Goal: Transaction & Acquisition: Subscribe to service/newsletter

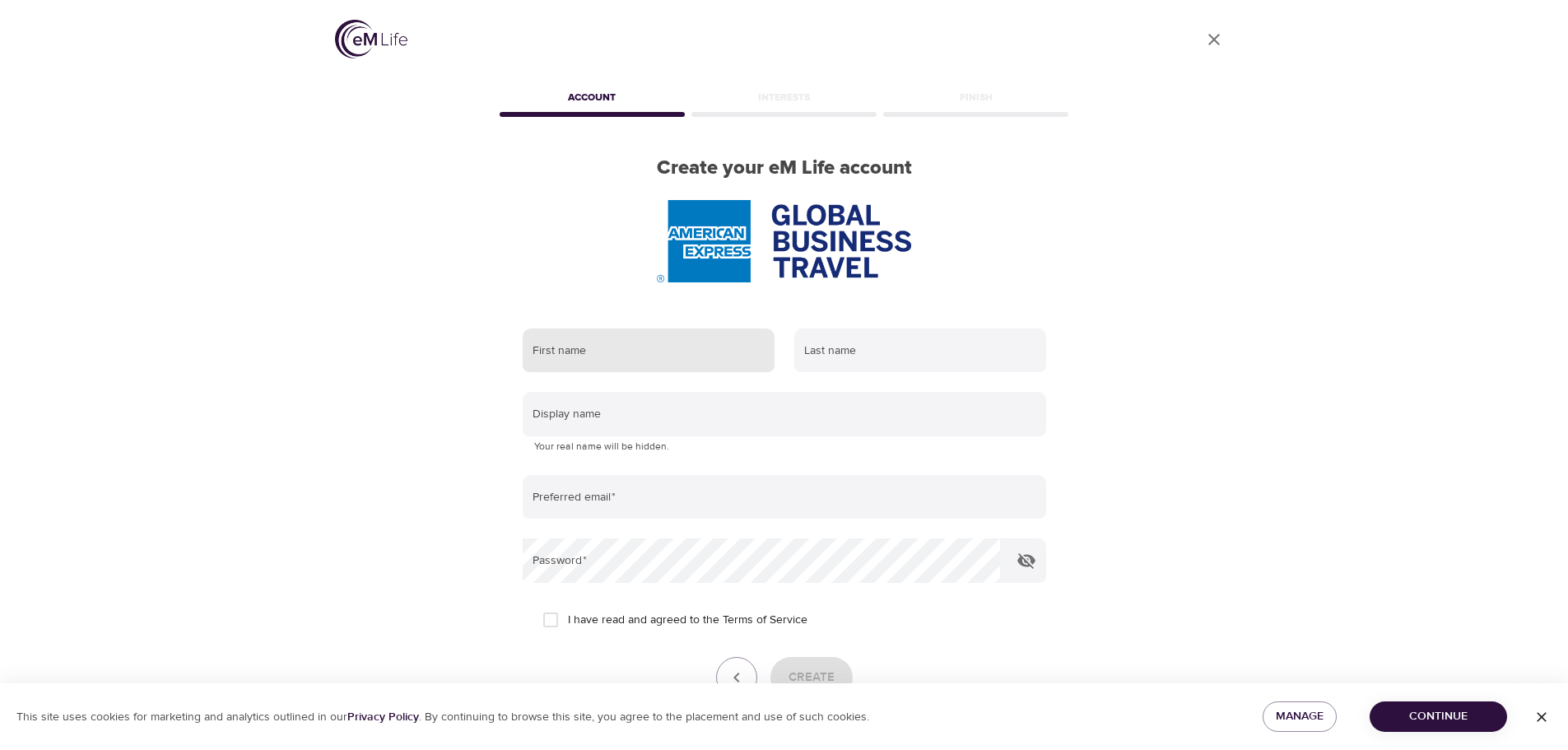
click at [639, 364] on input "text" at bounding box center [648, 350] width 252 height 44
type input "eliane"
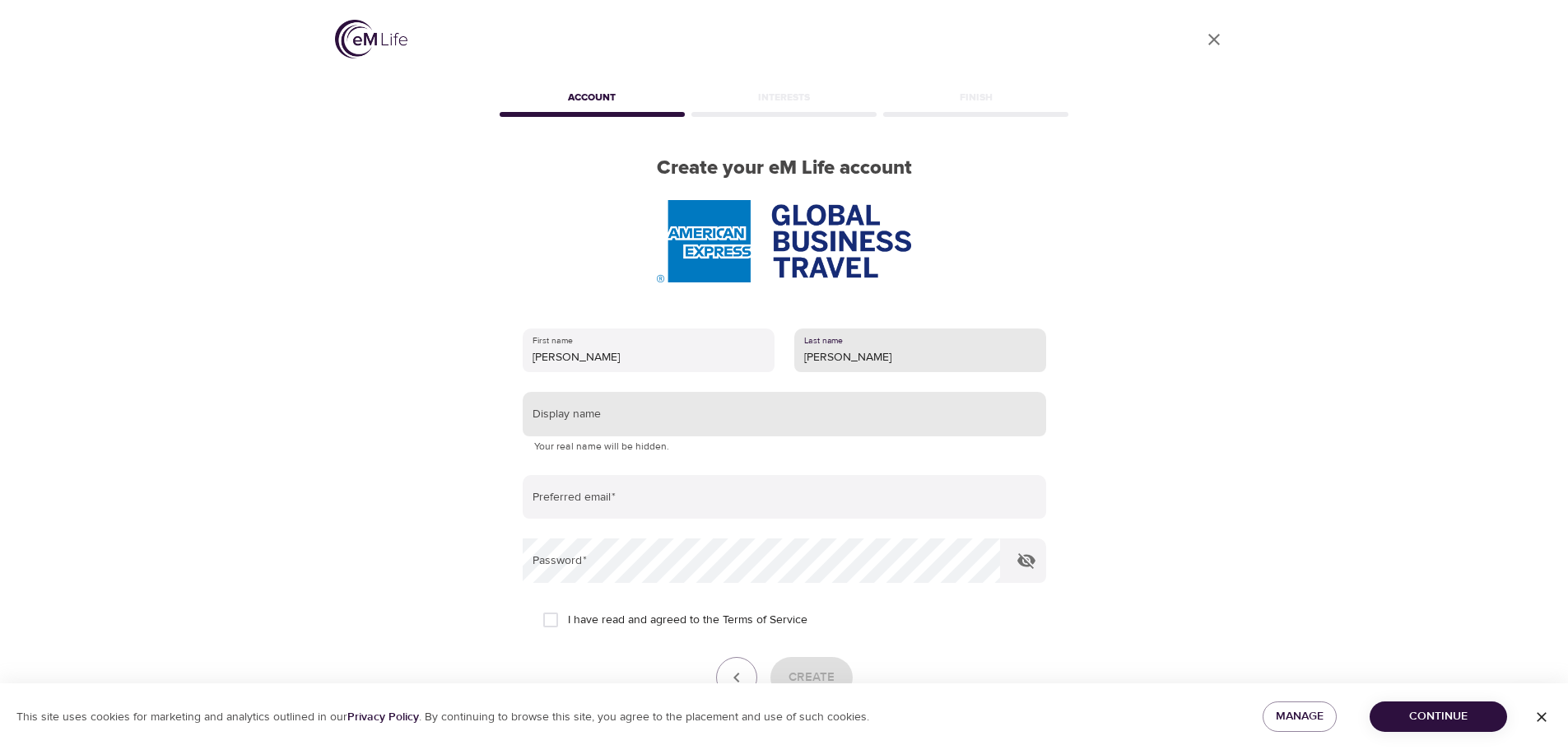
type input "gutierrez"
click at [577, 419] on input "text" at bounding box center [784, 414] width 523 height 44
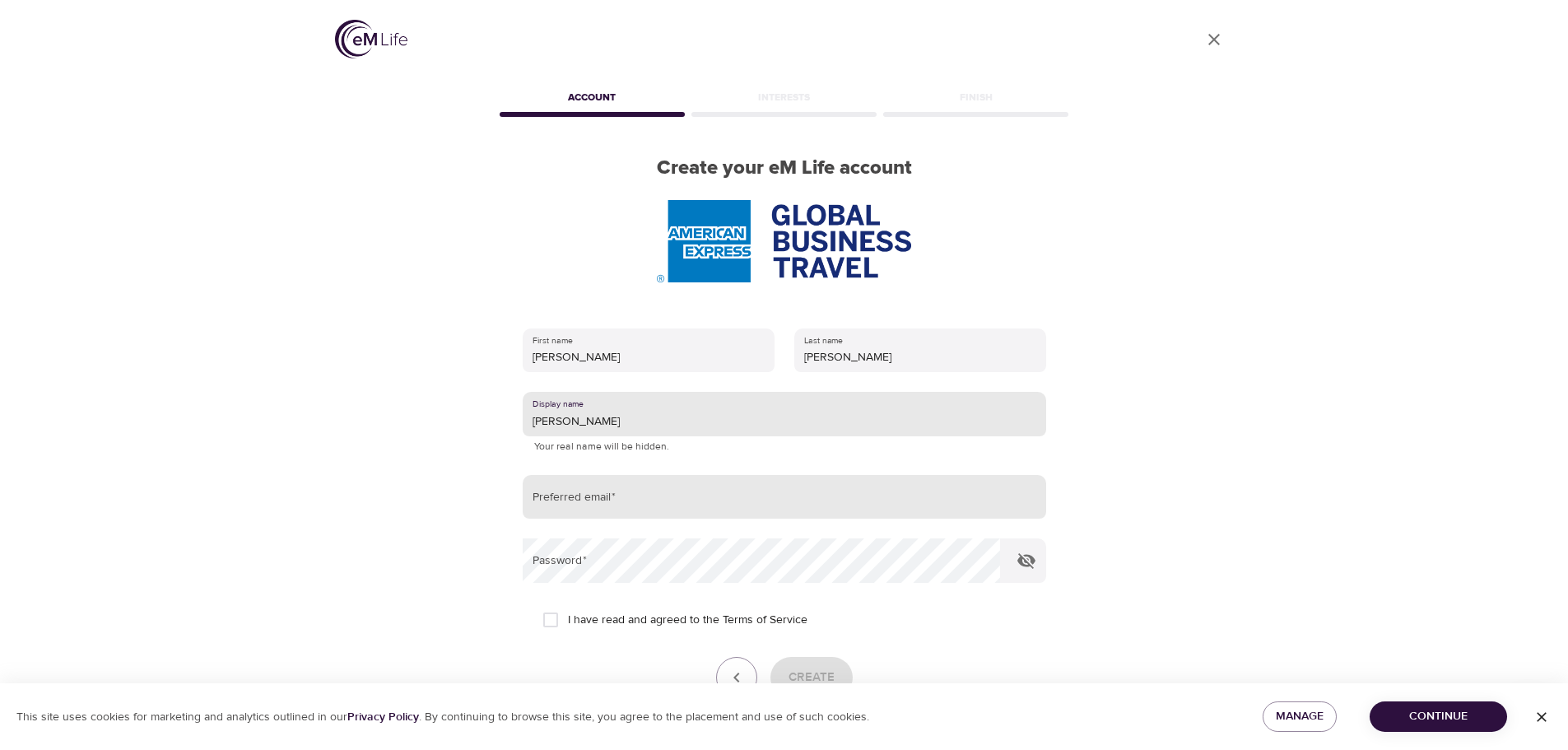
type input "eliane"
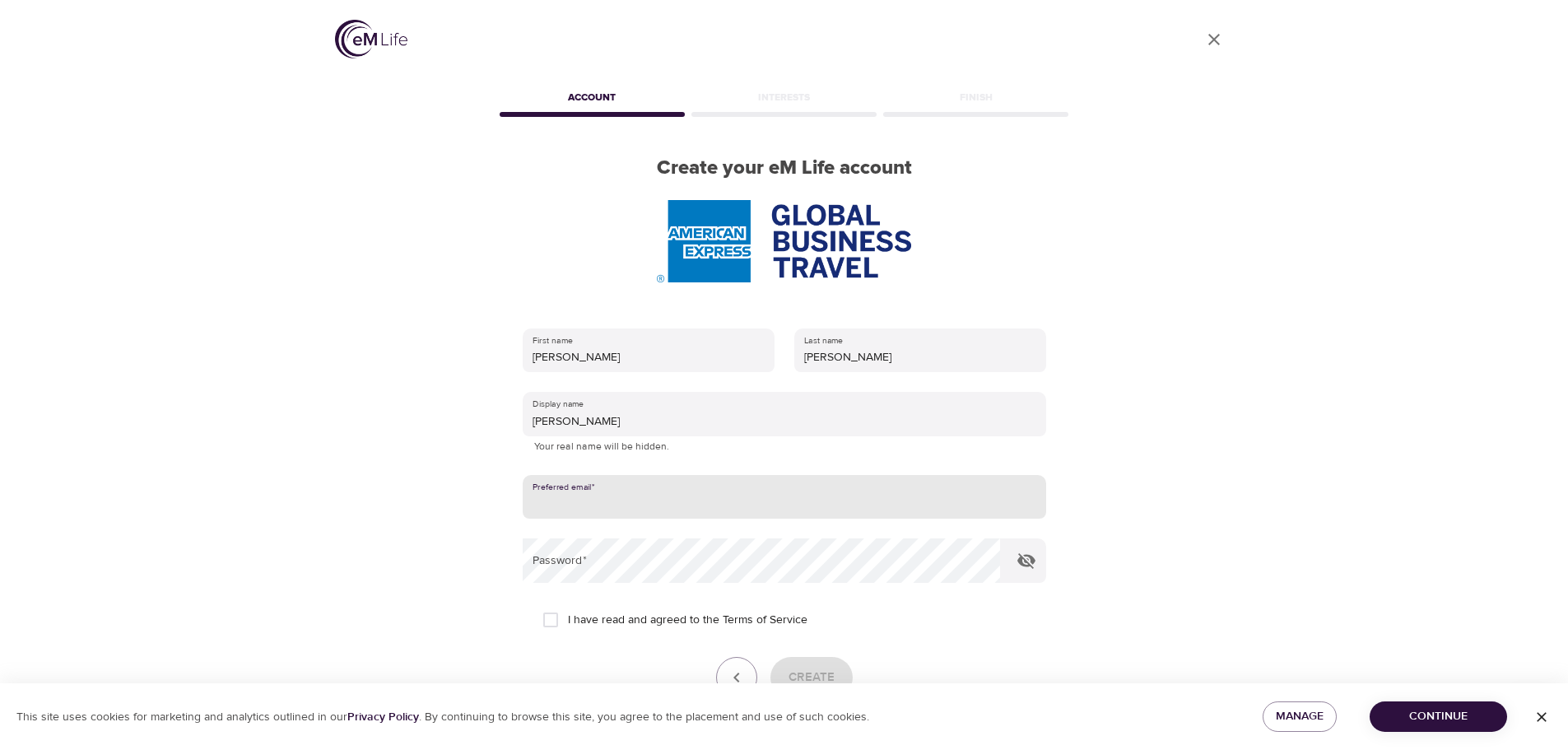
click at [569, 506] on input "email" at bounding box center [784, 496] width 523 height 44
type input "eliane.gutierrez@amexgbt.com"
click at [551, 626] on input "I have read and agreed to the Terms of Service" at bounding box center [550, 619] width 34 height 34
checkbox input "true"
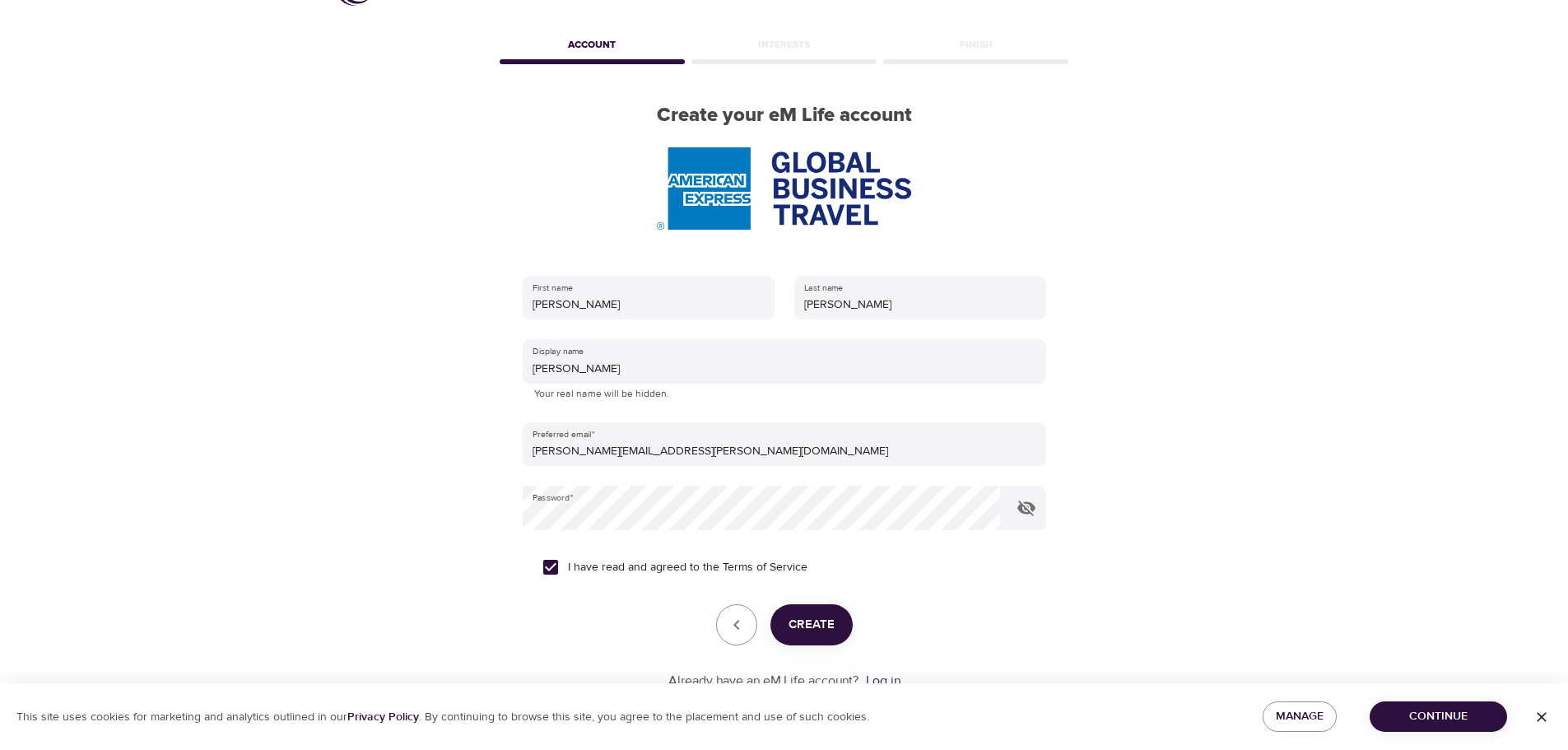
scroll to position [104, 0]
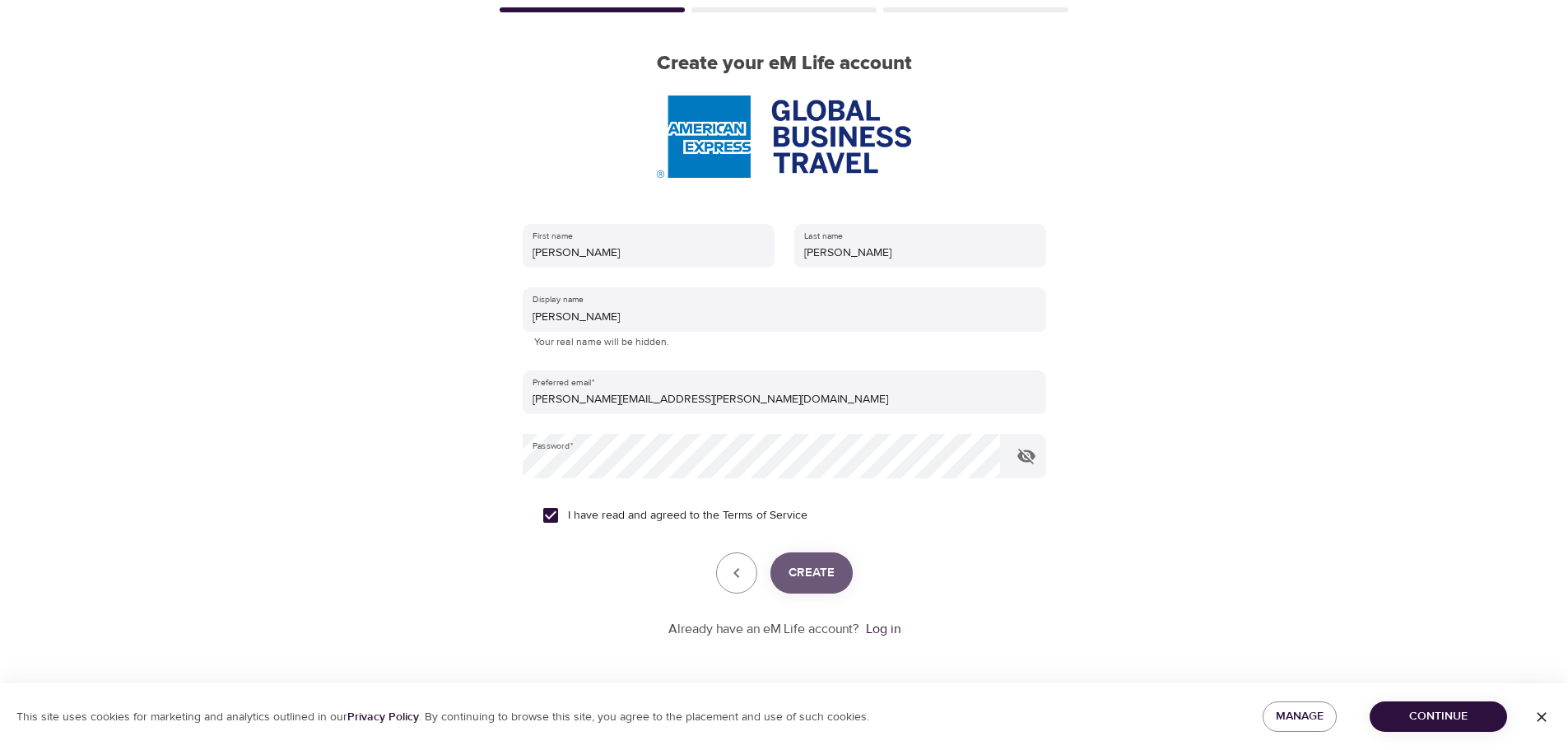
click at [821, 581] on span "Create" at bounding box center [811, 573] width 46 height 22
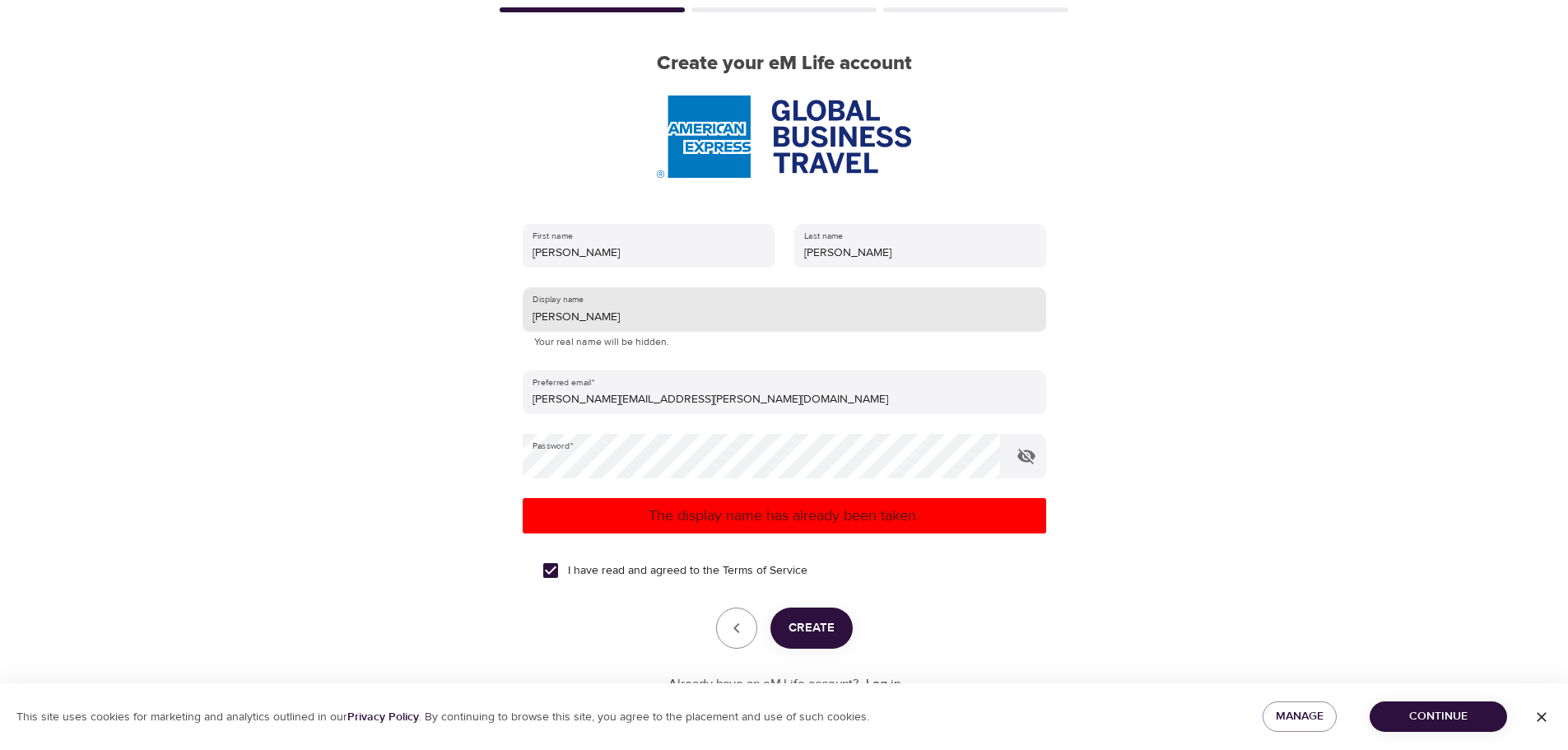
click at [585, 320] on input "eliane" at bounding box center [784, 309] width 523 height 44
click at [794, 619] on span "Create" at bounding box center [811, 628] width 46 height 22
click at [564, 320] on input "eli" at bounding box center [784, 309] width 523 height 44
type input "e"
type input "eligu"
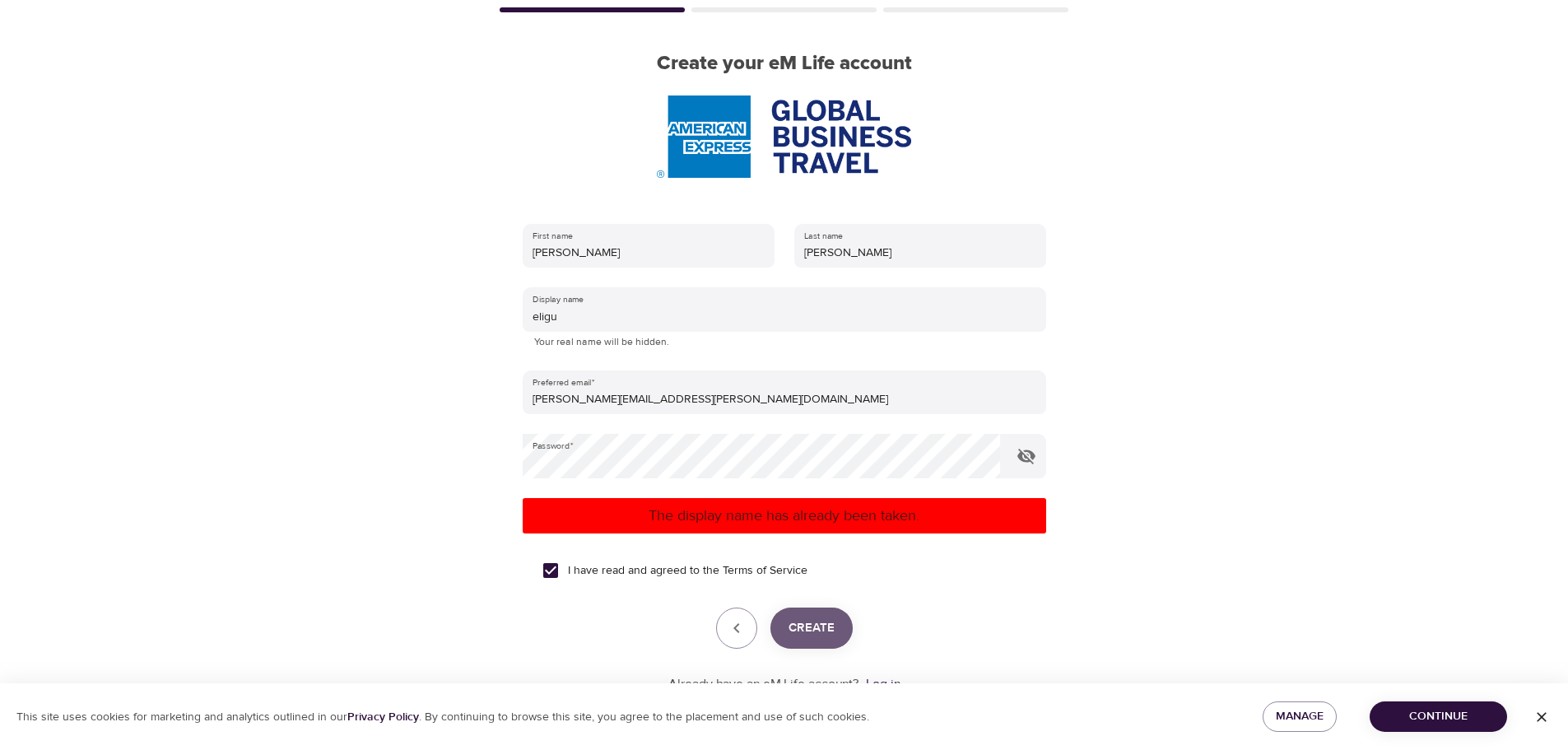
click at [827, 631] on span "Create" at bounding box center [811, 628] width 46 height 22
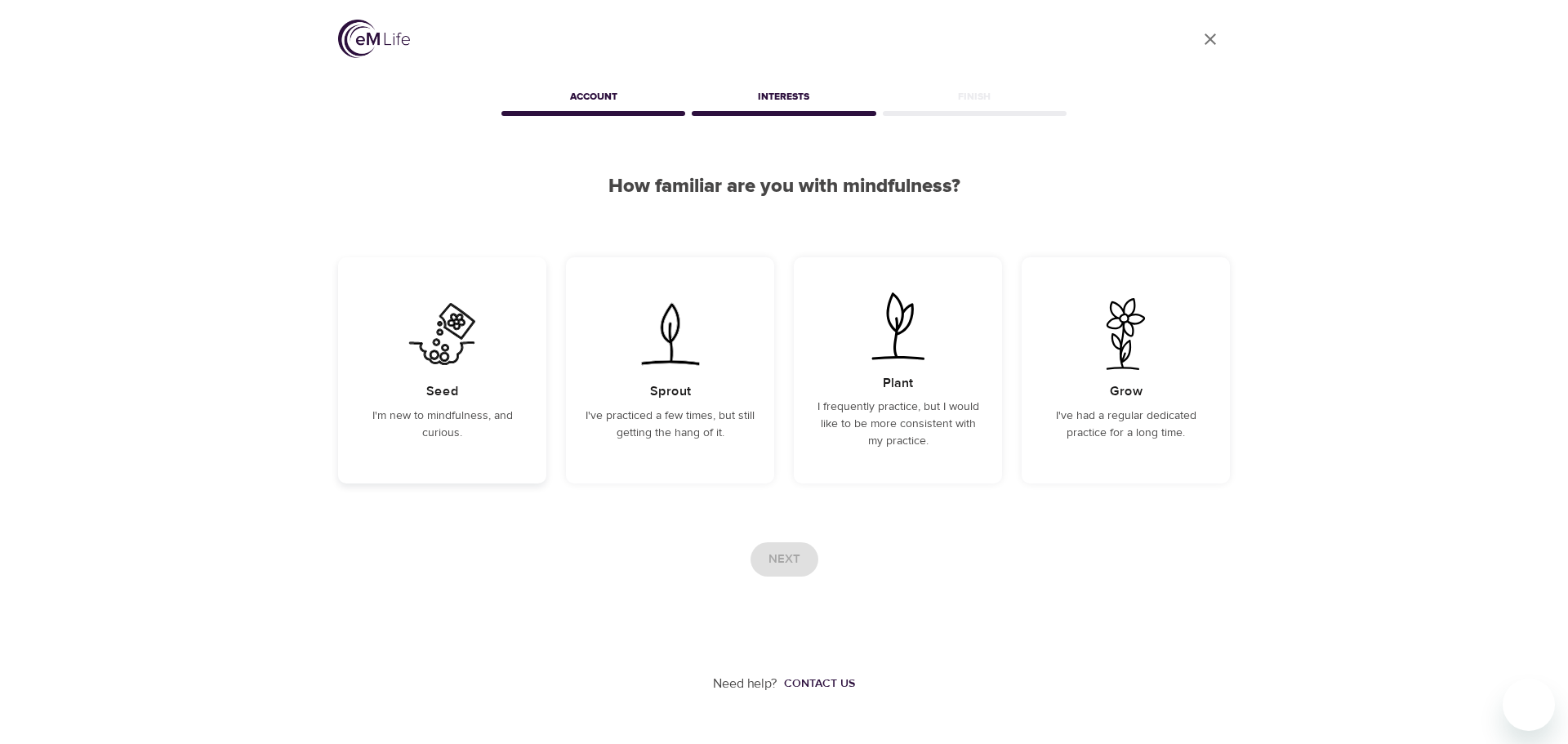
click at [452, 386] on h5 "Seed" at bounding box center [442, 391] width 32 height 17
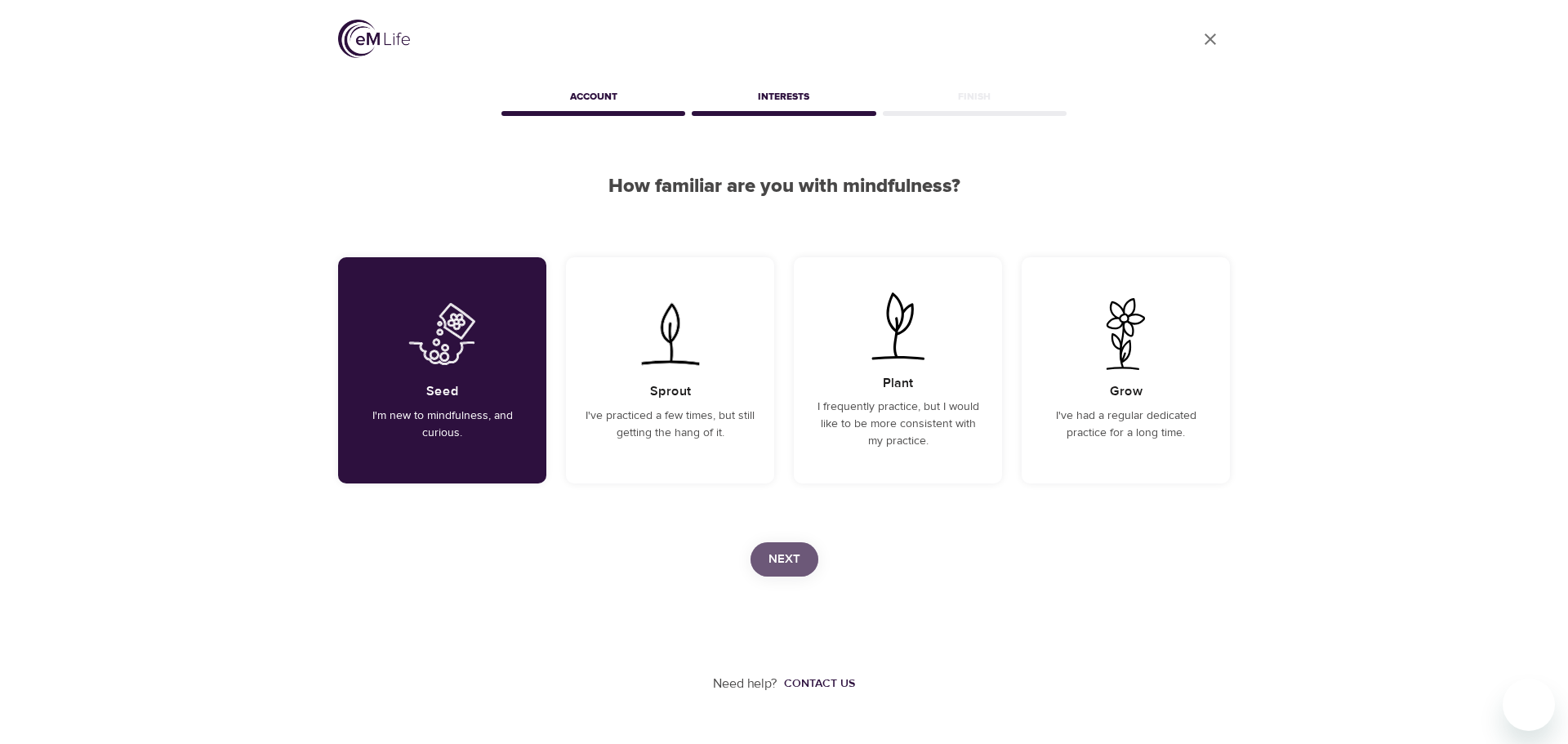
click at [796, 563] on span "Next" at bounding box center [784, 559] width 31 height 22
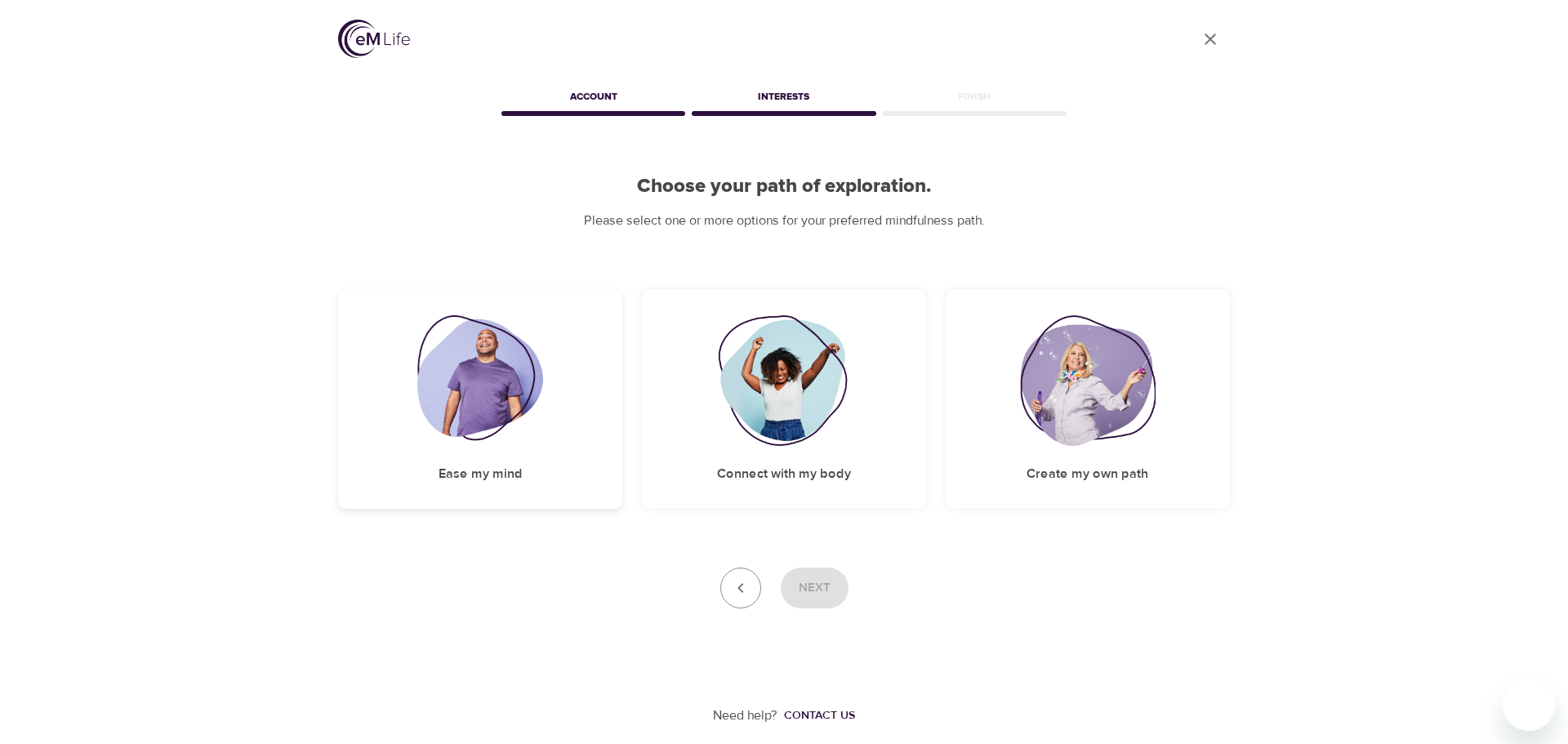
click at [464, 401] on img at bounding box center [480, 381] width 127 height 131
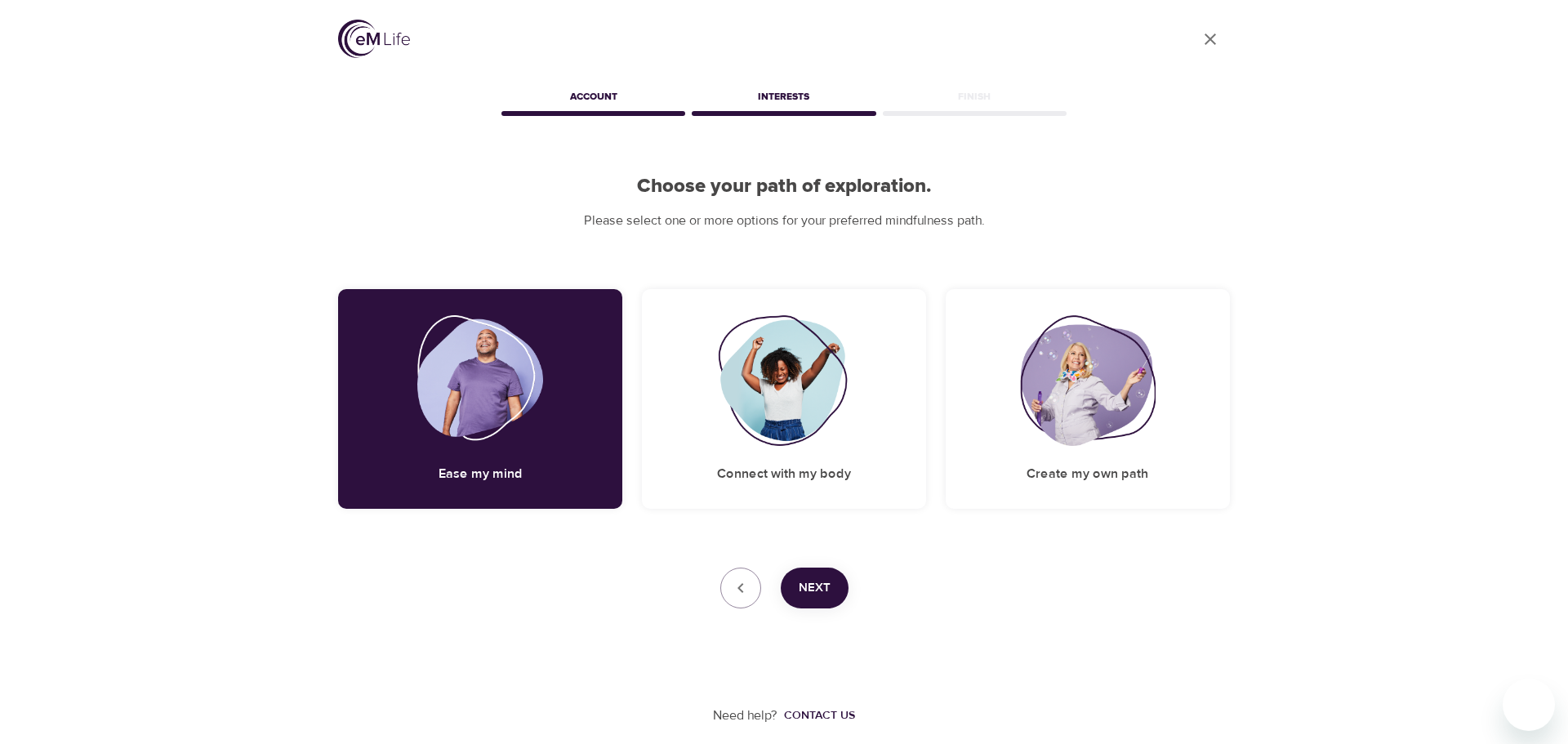
click at [802, 583] on span "Next" at bounding box center [815, 588] width 31 height 22
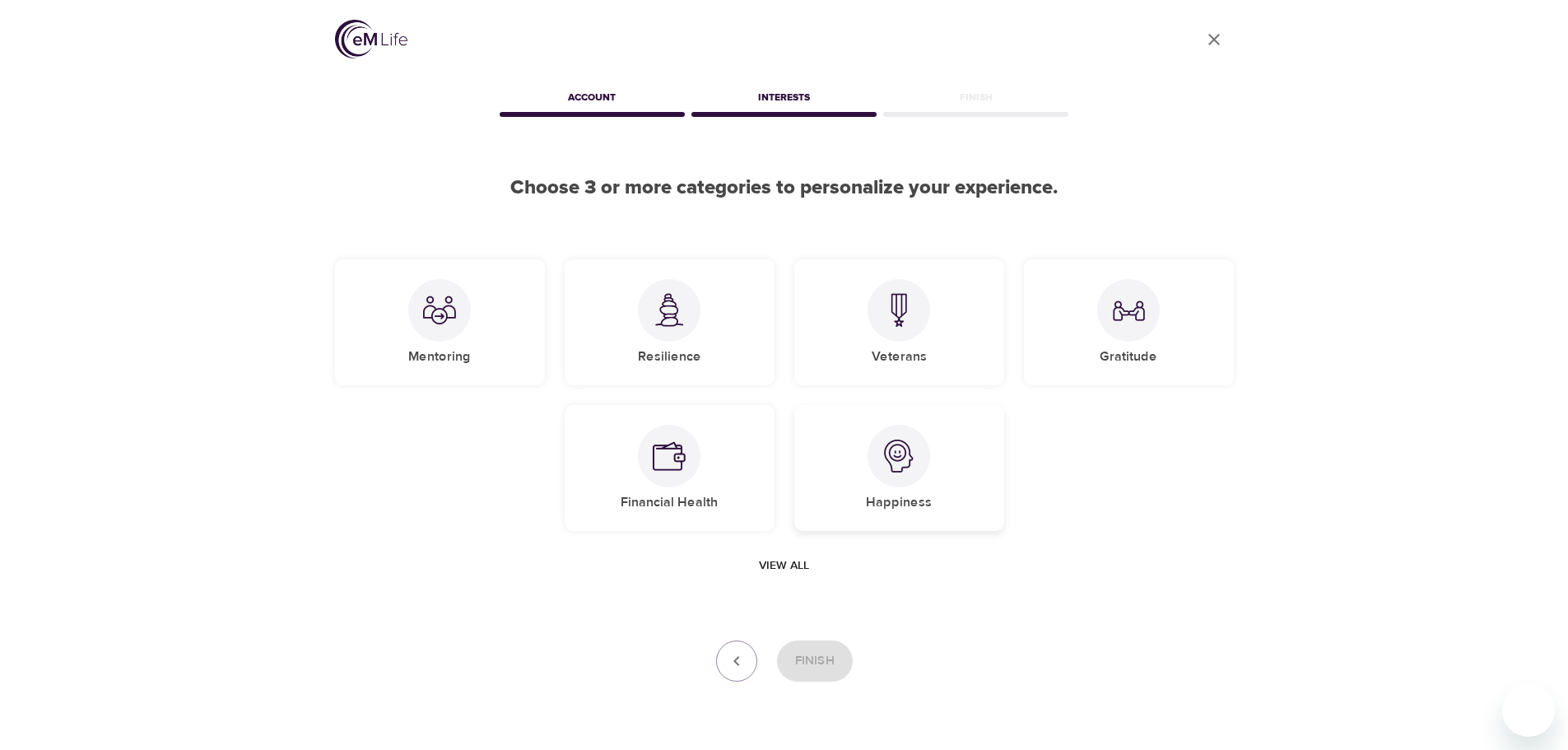
click at [900, 471] on img at bounding box center [899, 456] width 33 height 33
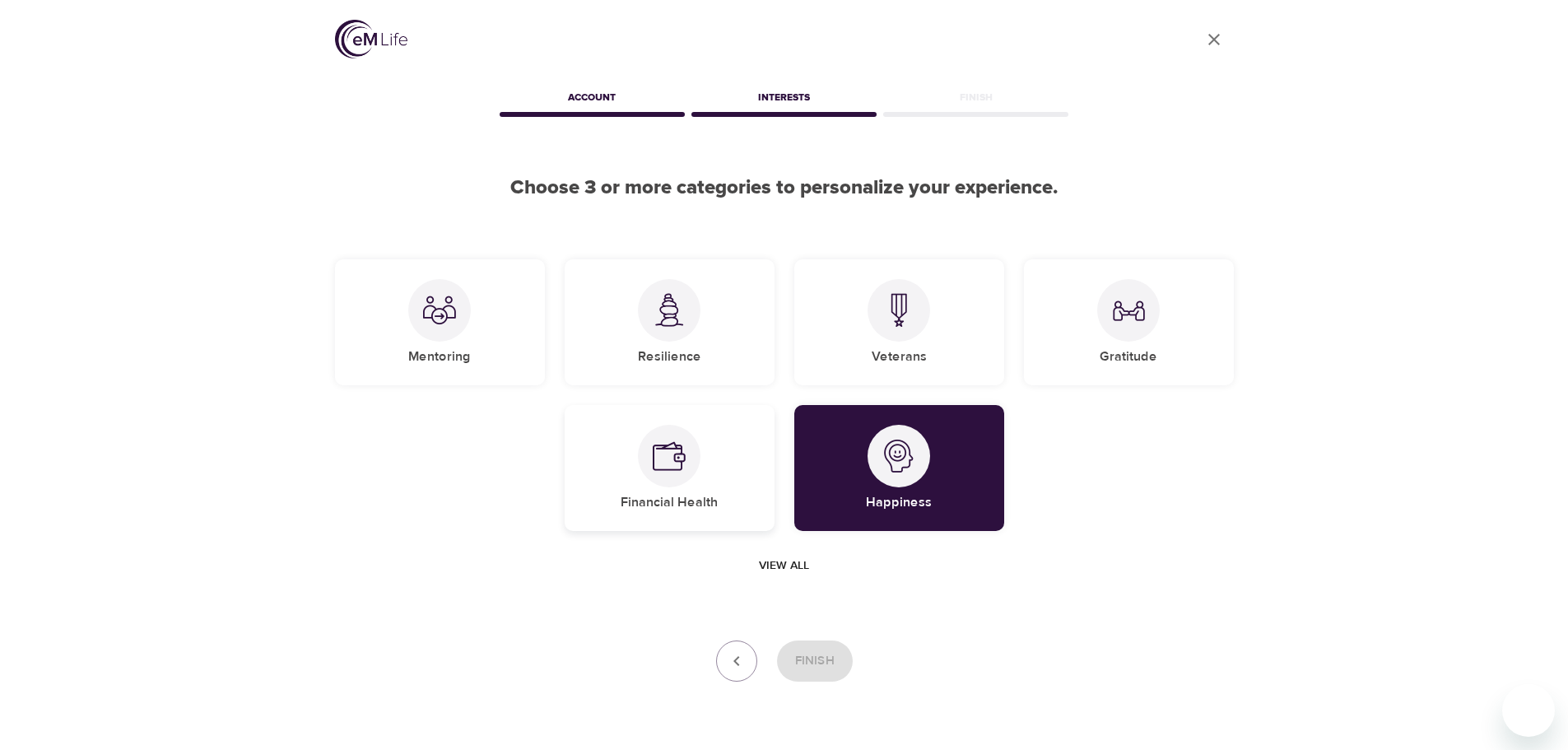
click at [684, 470] on img at bounding box center [668, 456] width 33 height 33
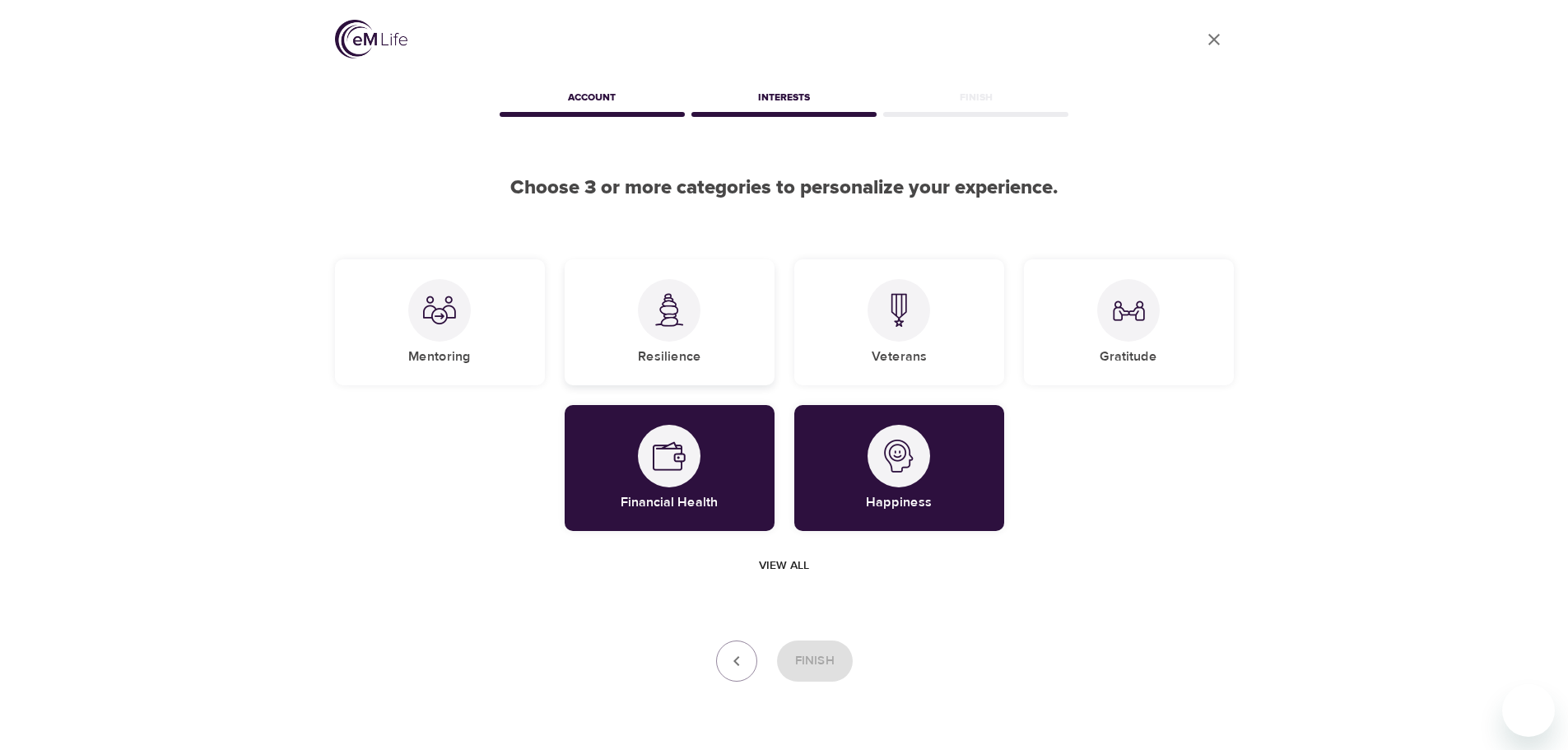
click at [684, 324] on img at bounding box center [668, 310] width 33 height 33
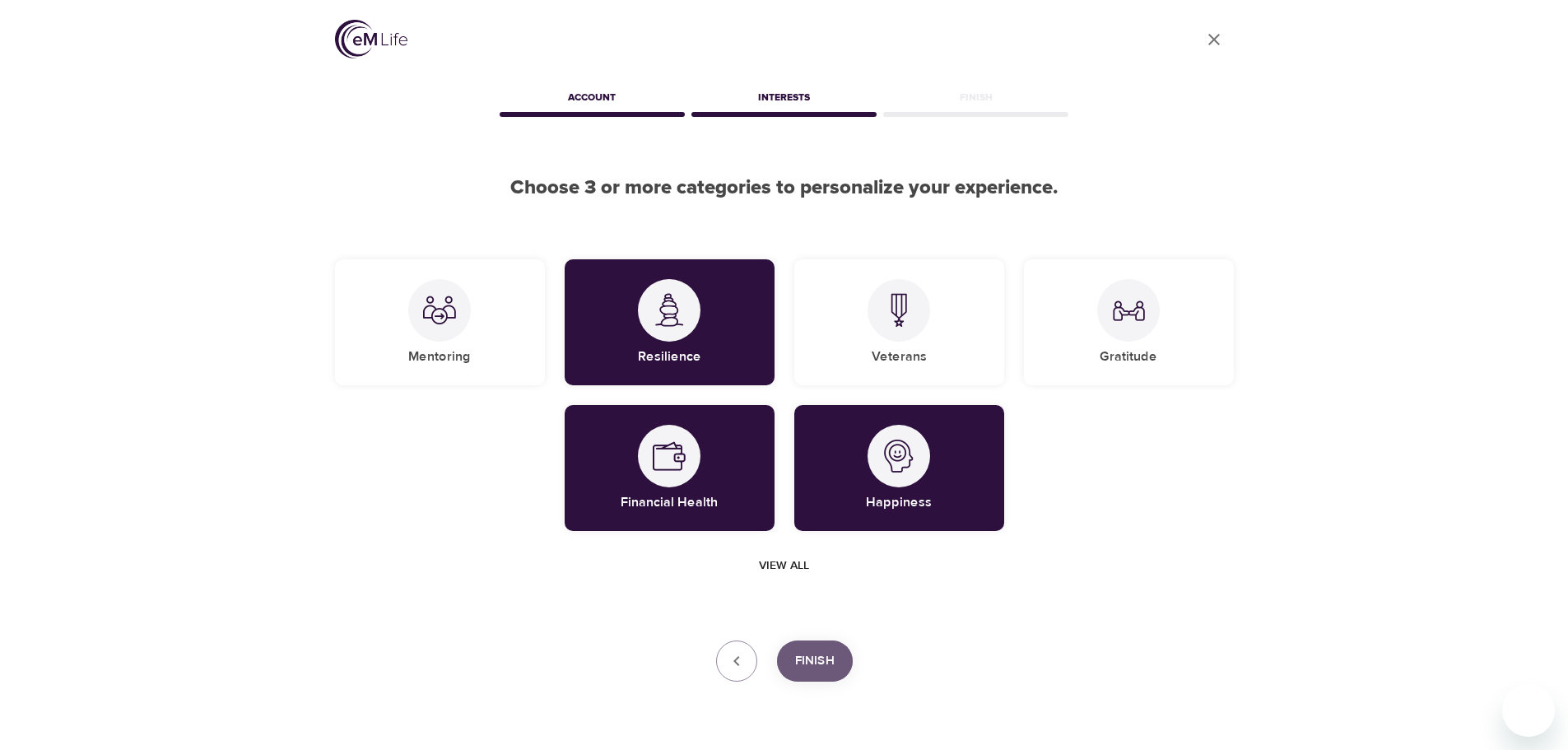
click at [823, 656] on span "Finish" at bounding box center [814, 661] width 39 height 22
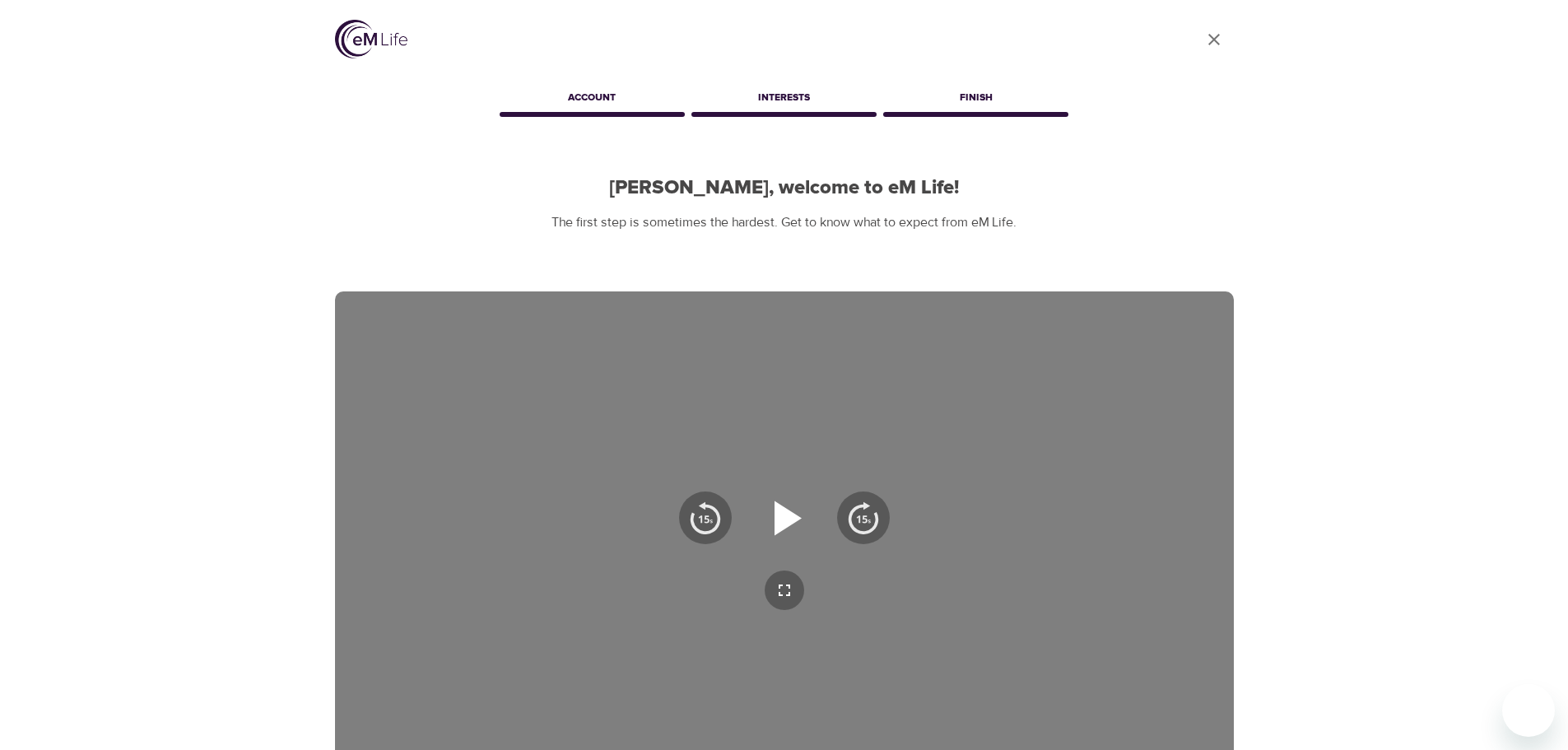
click at [797, 516] on icon "button" at bounding box center [788, 517] width 28 height 34
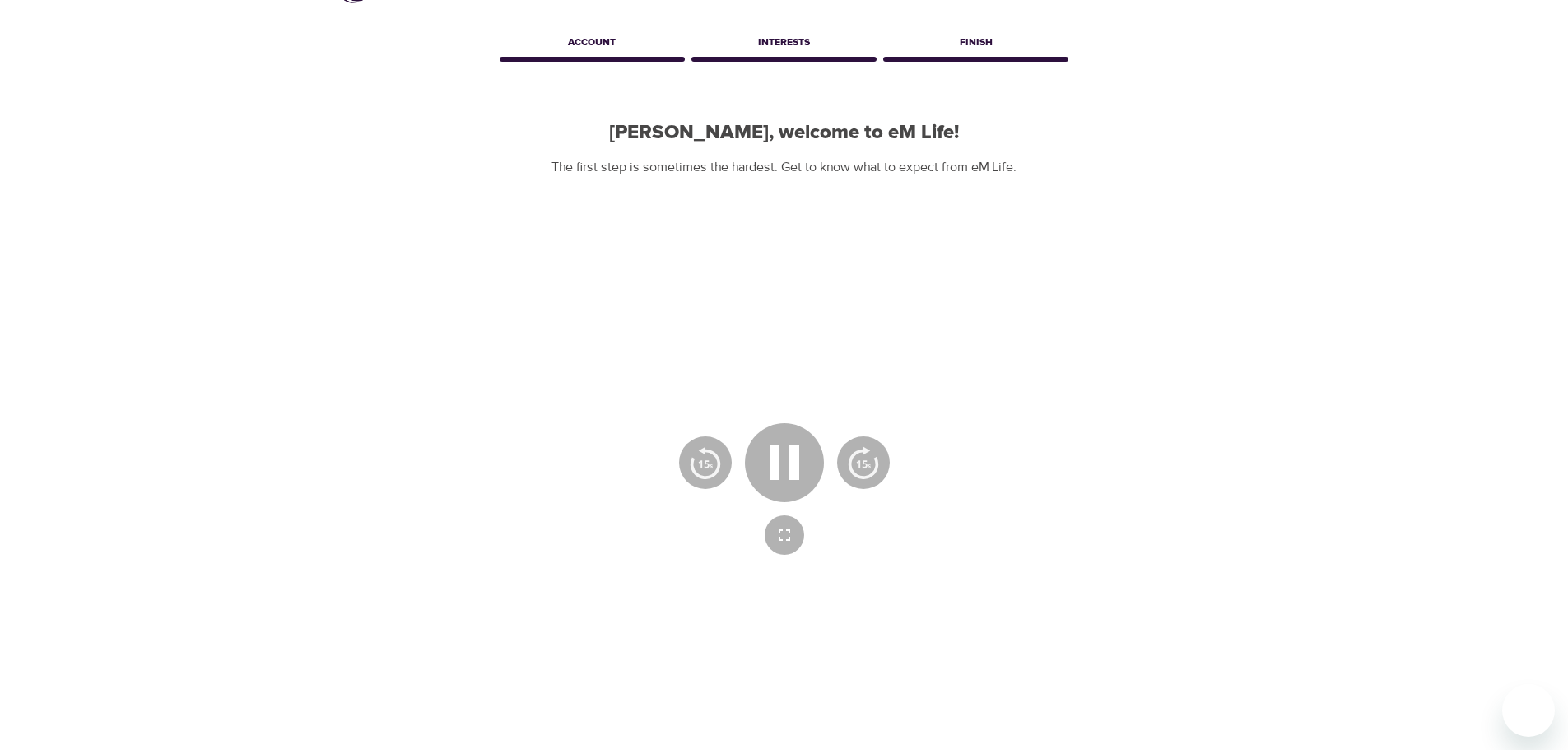
scroll to position [83, 0]
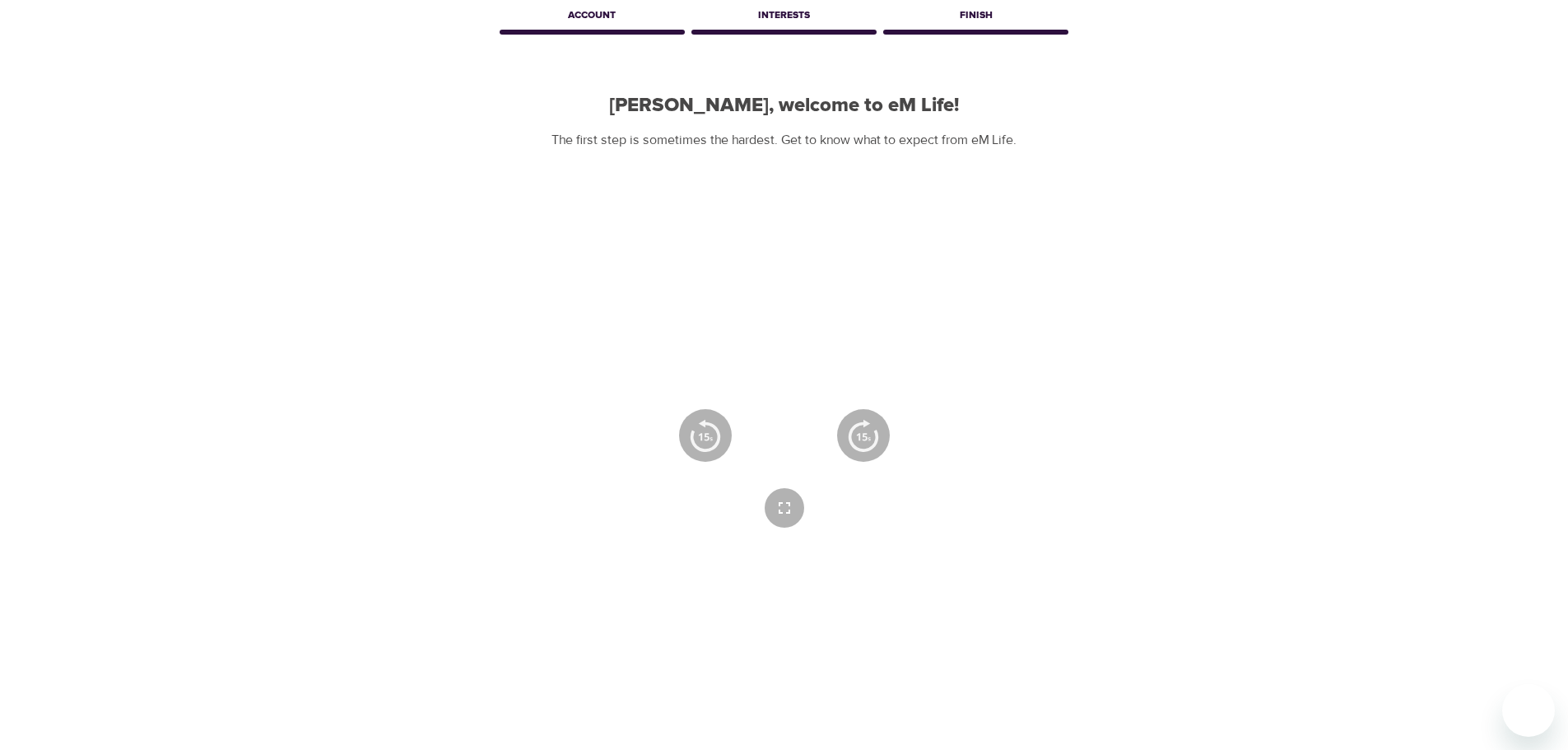
click at [808, 446] on icon "button" at bounding box center [784, 435] width 59 height 59
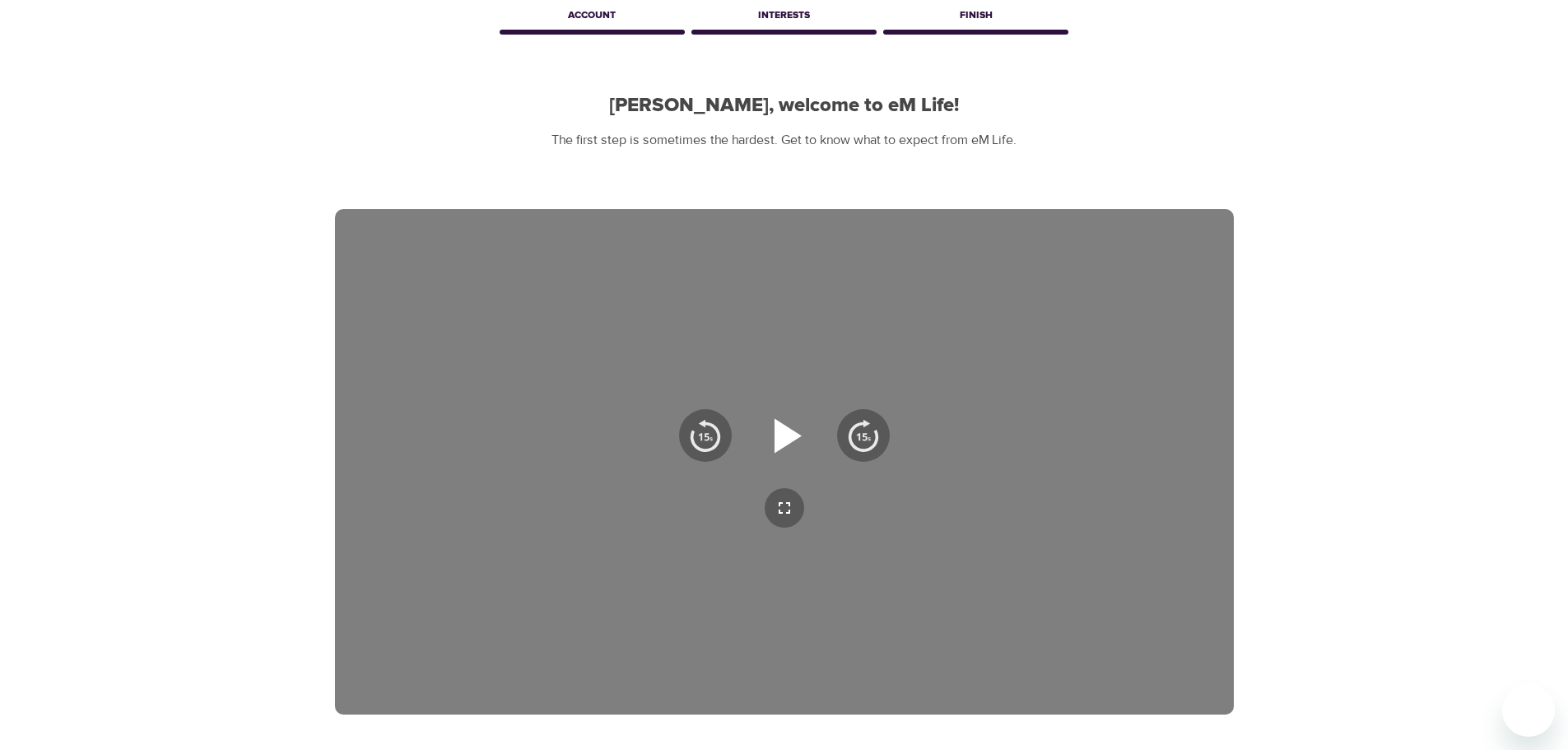
click at [797, 434] on icon "button" at bounding box center [788, 435] width 28 height 34
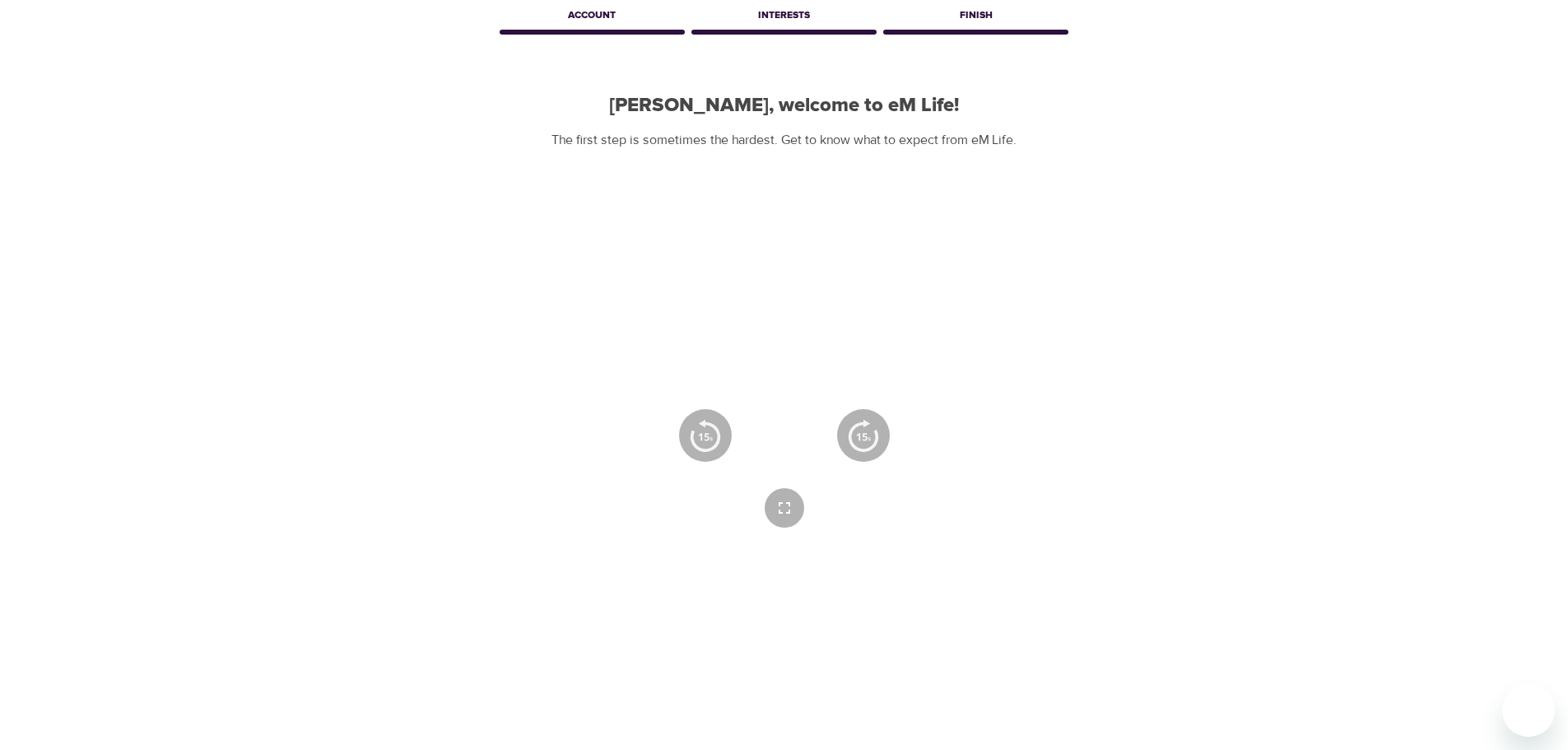
click at [795, 445] on icon "button" at bounding box center [784, 435] width 30 height 34
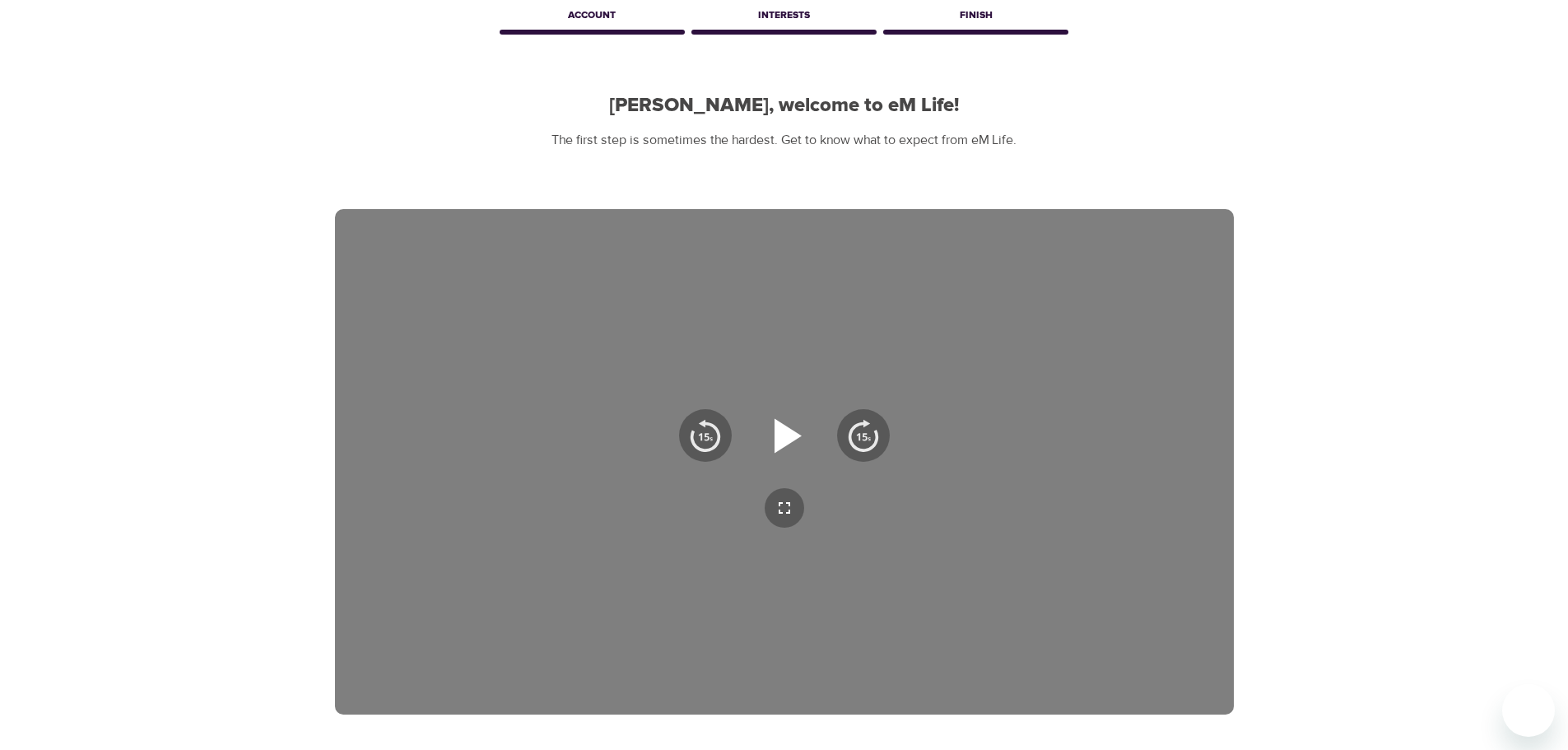
click at [783, 433] on icon "button" at bounding box center [788, 435] width 28 height 34
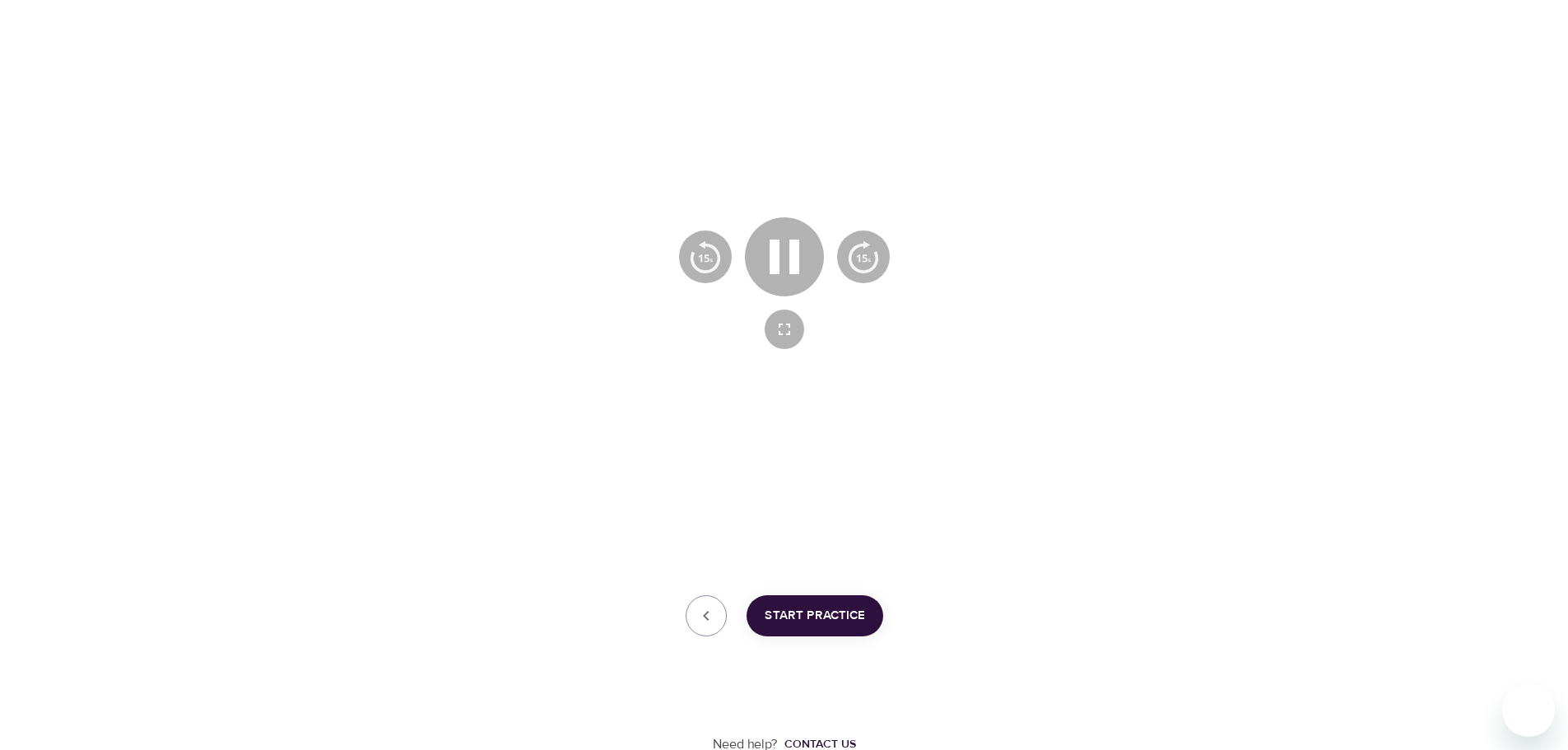
scroll to position [265, 0]
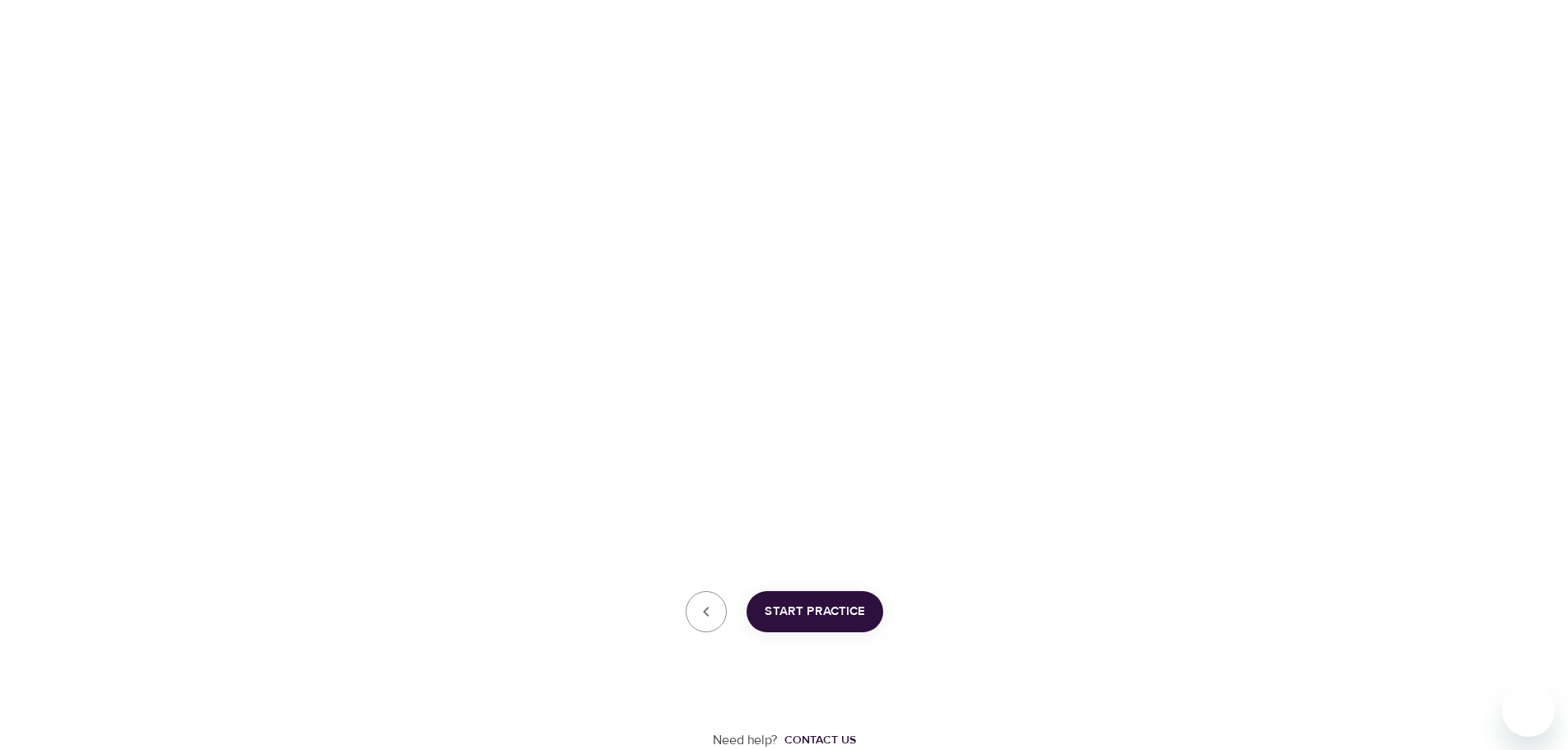
click at [839, 601] on span "Start Practice" at bounding box center [815, 612] width 100 height 22
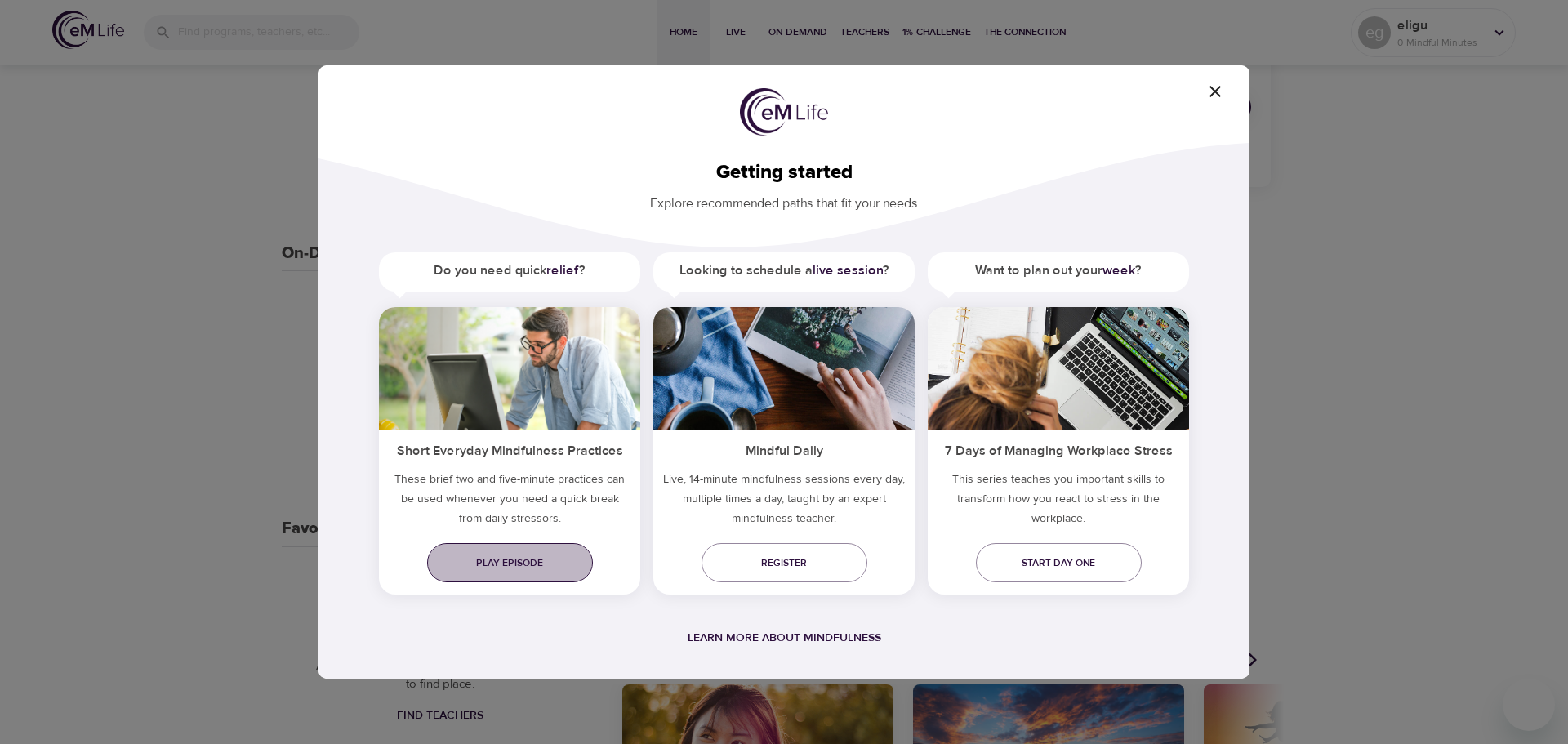
click at [543, 573] on link "Play episode" at bounding box center [510, 562] width 166 height 39
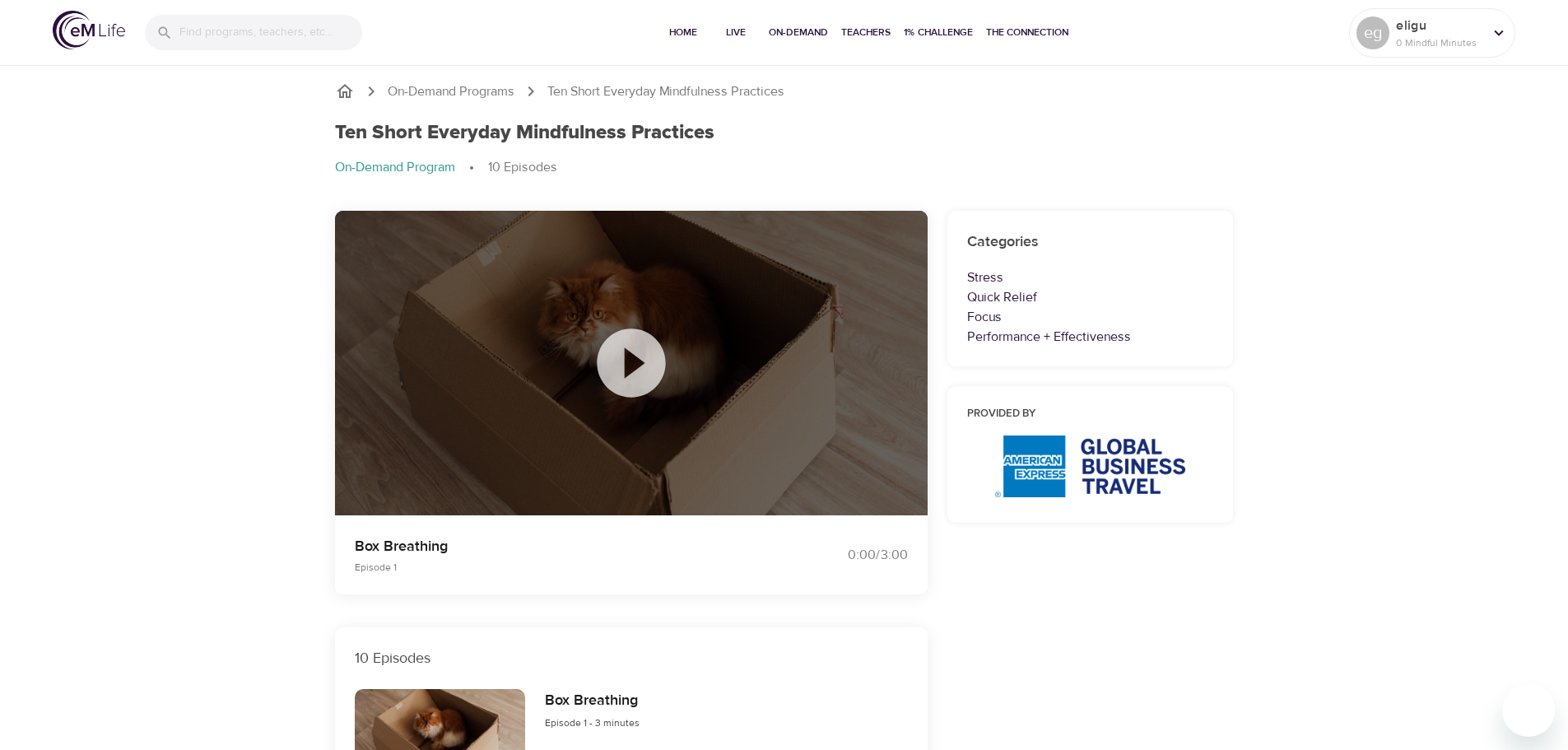
click at [640, 356] on icon at bounding box center [631, 363] width 68 height 68
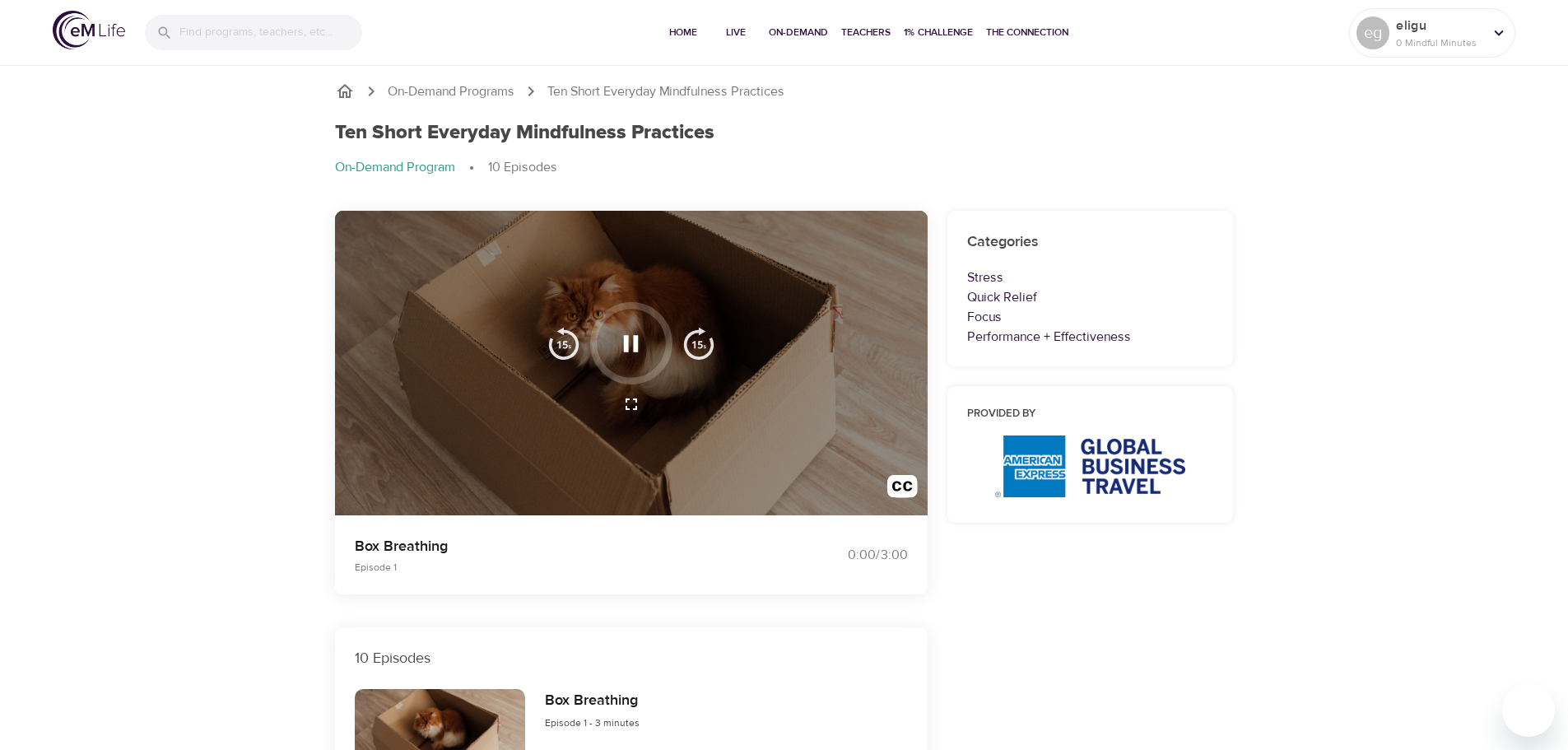
click at [631, 350] on icon "button" at bounding box center [631, 344] width 29 height 29
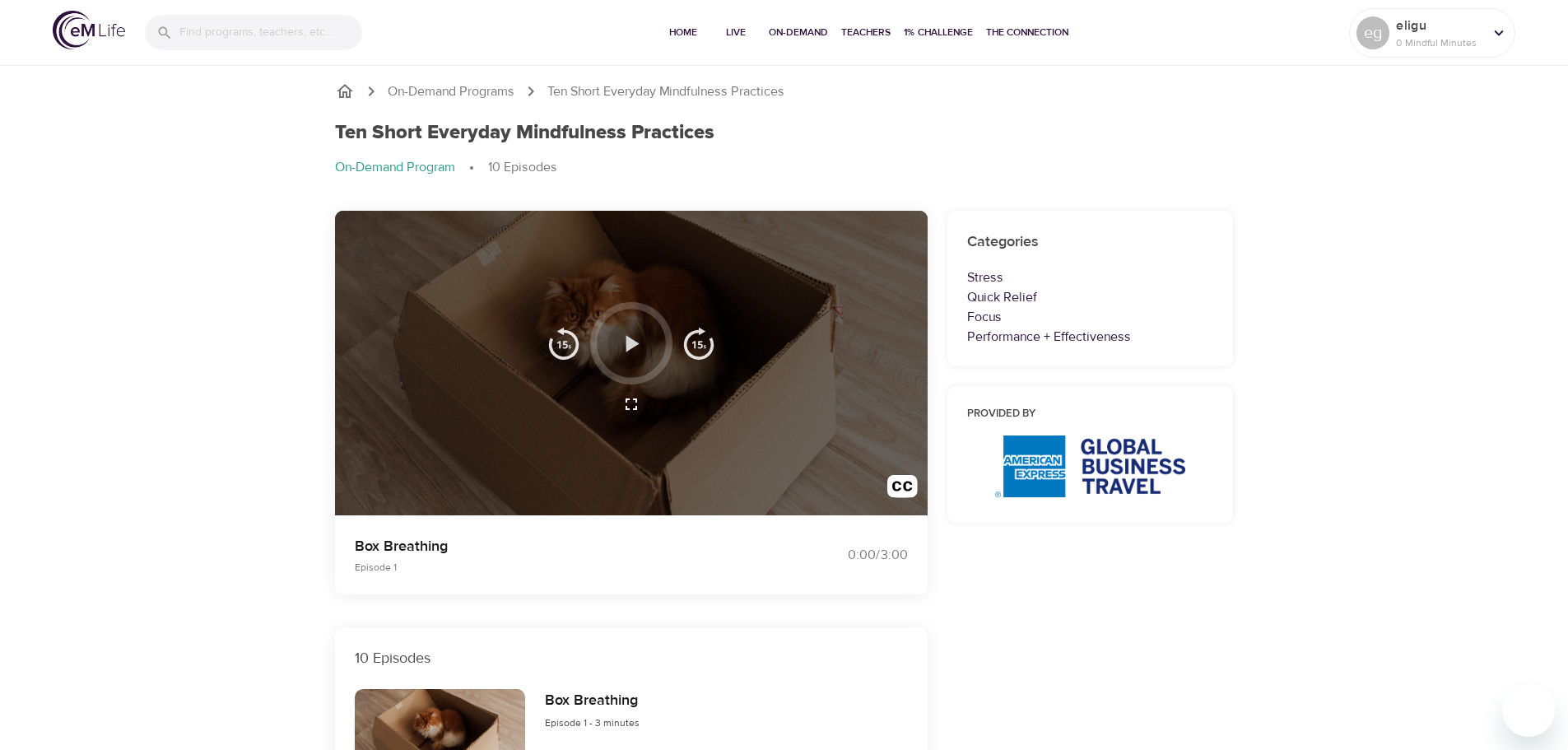
click at [631, 350] on icon "button" at bounding box center [631, 344] width 29 height 29
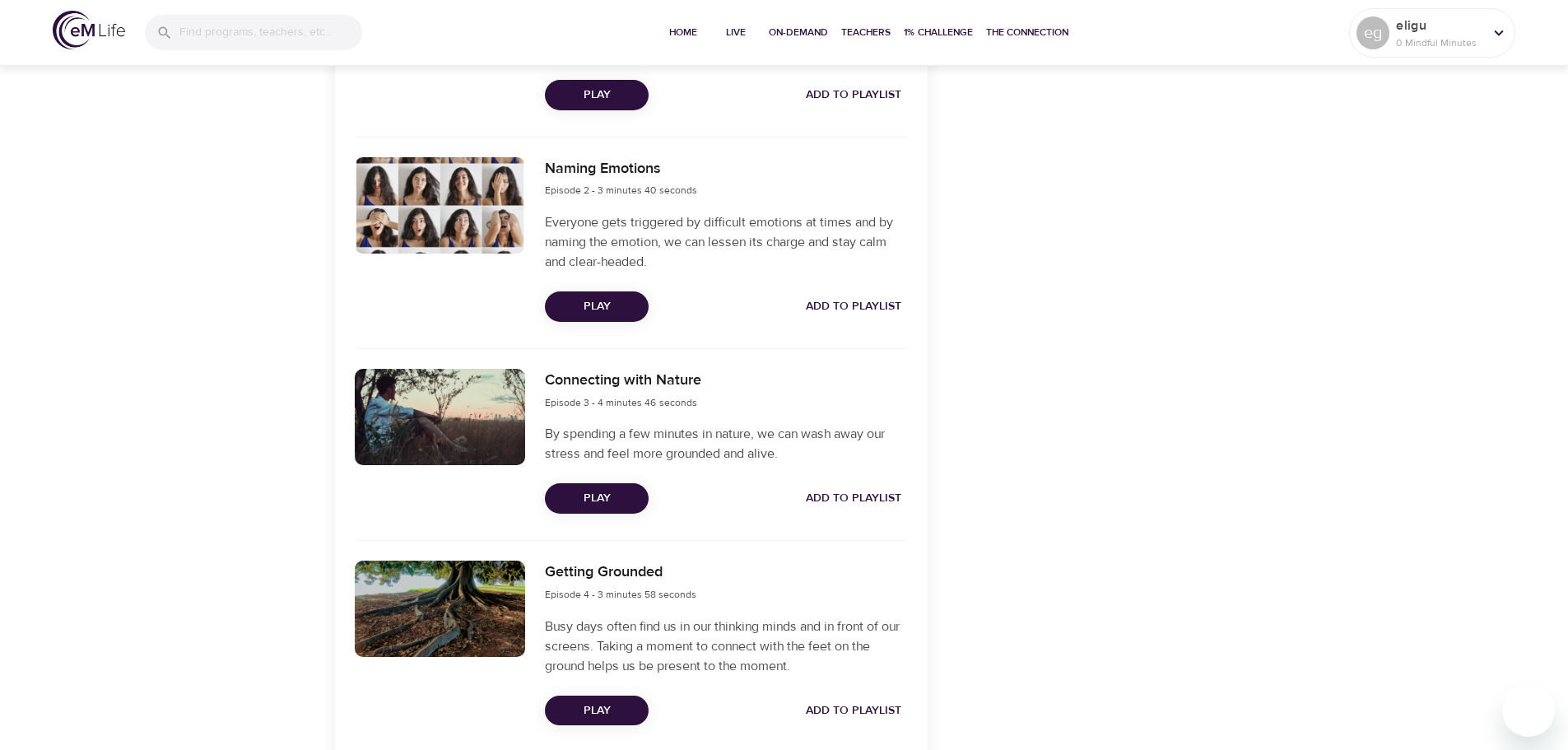
scroll to position [741, 0]
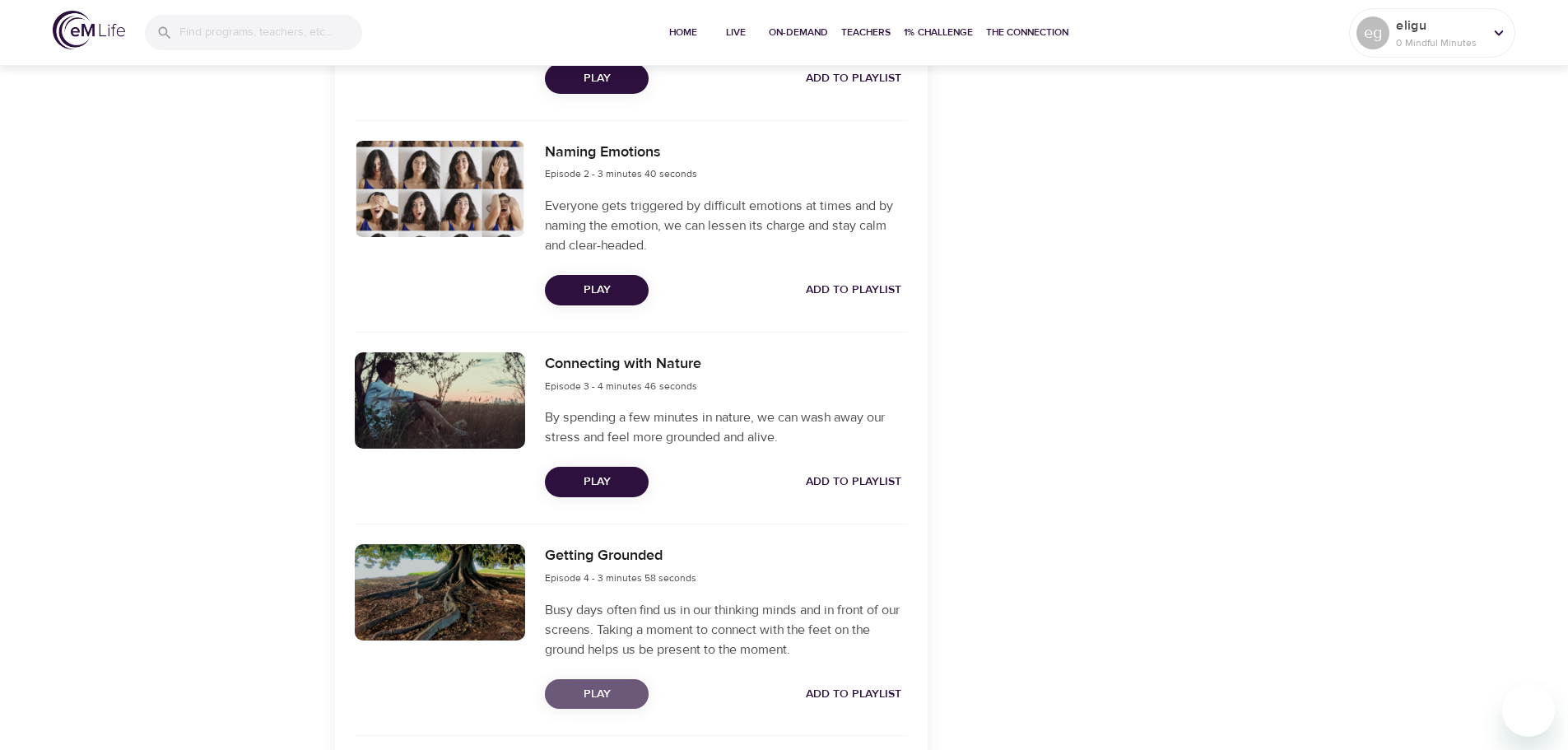
click at [608, 688] on span "Play" at bounding box center [597, 694] width 78 height 21
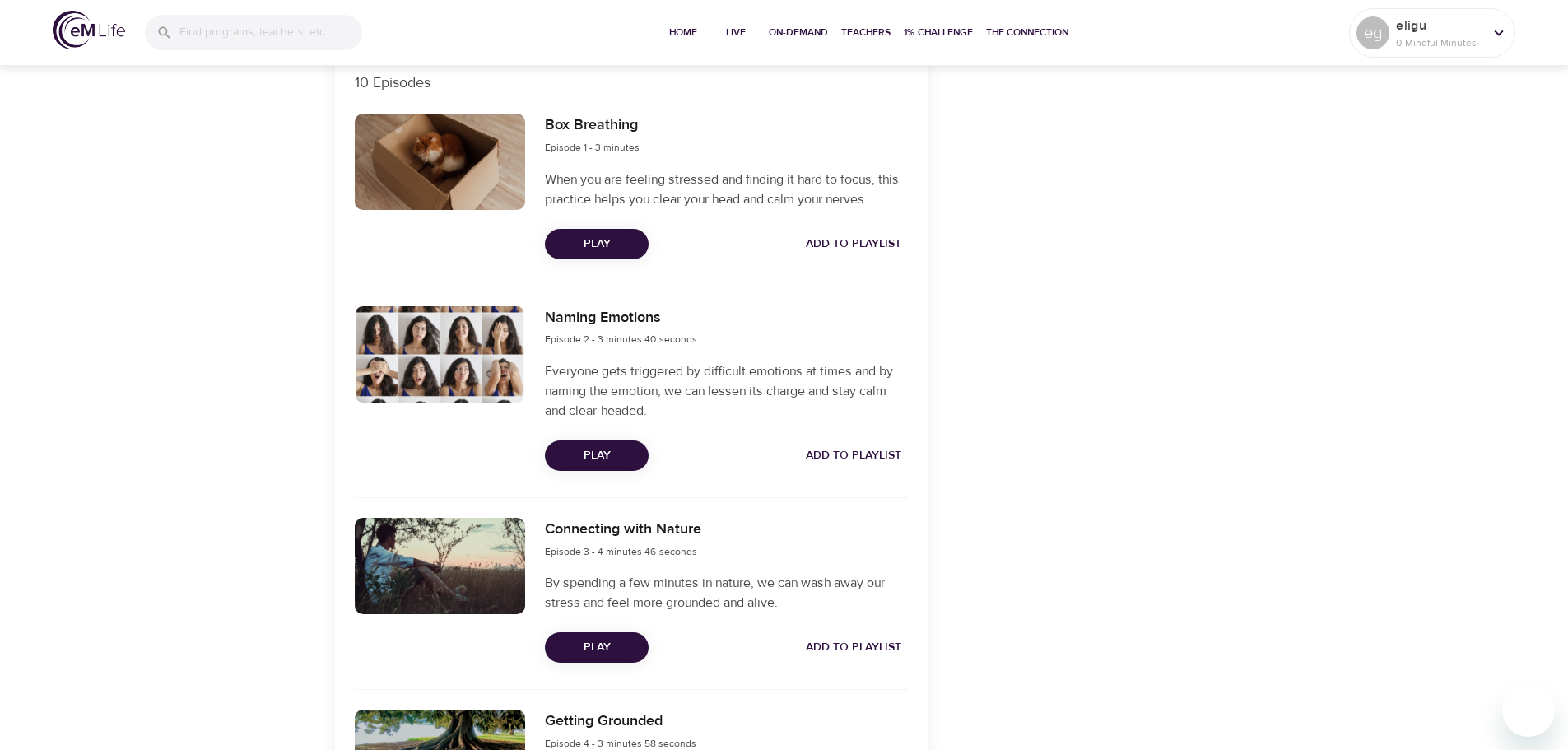
scroll to position [576, 0]
click at [613, 456] on span "Play" at bounding box center [597, 455] width 78 height 21
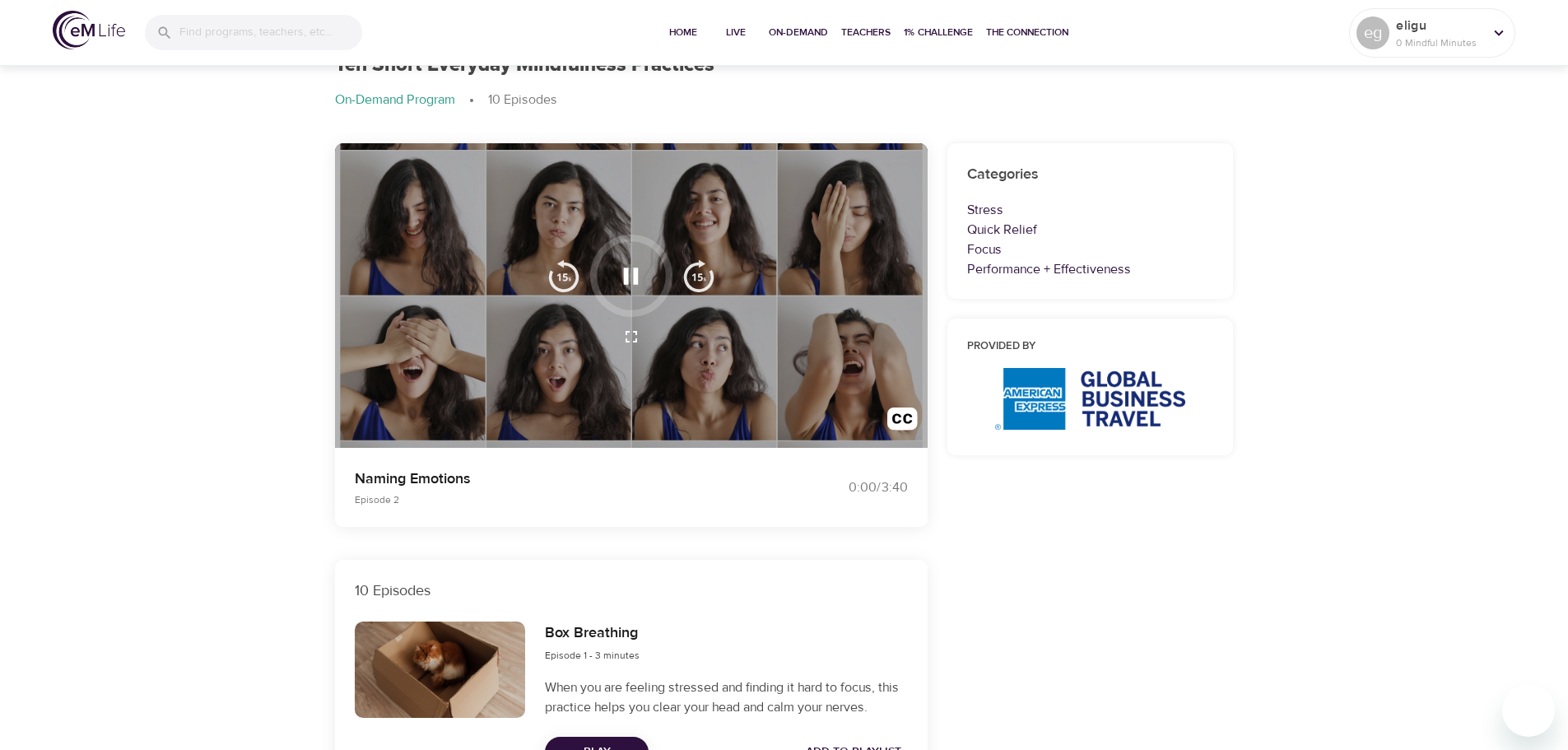
scroll to position [0, 0]
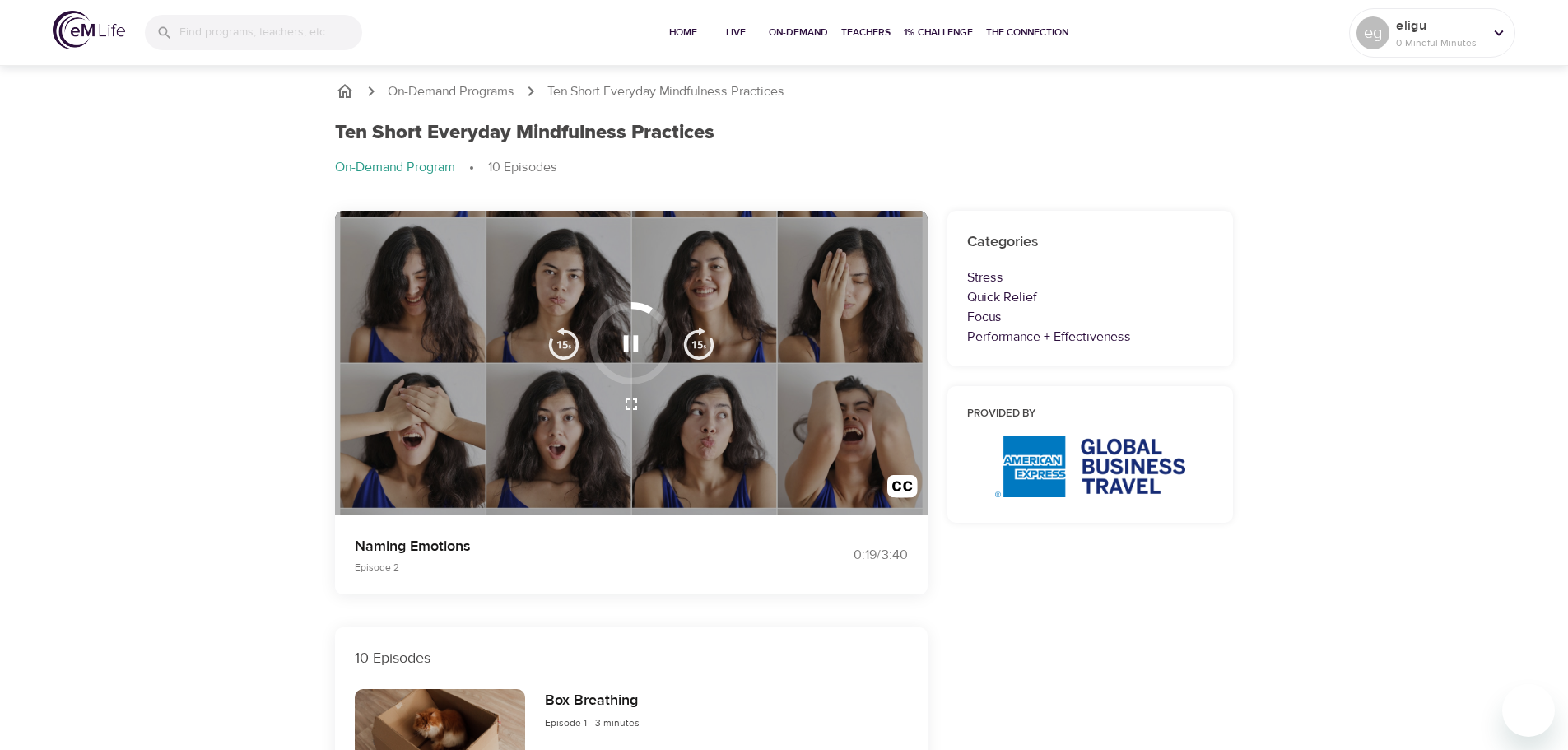
click at [616, 344] on button "button" at bounding box center [631, 344] width 48 height 48
click at [636, 340] on icon "button" at bounding box center [632, 344] width 15 height 17
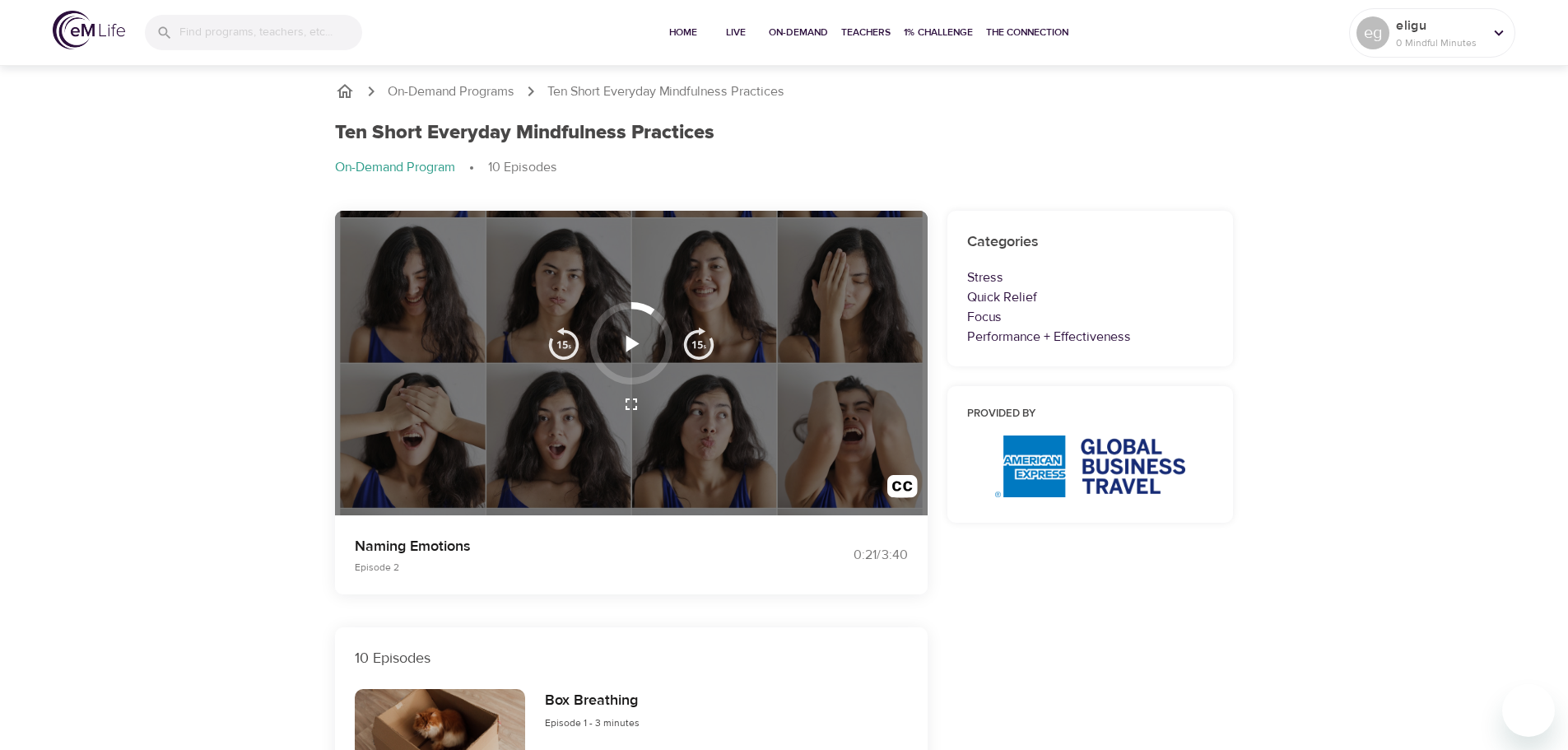
click at [837, 152] on div "Ten Short Everyday Mindfulness Practices On-Demand Program 10 Episodes" at bounding box center [784, 156] width 919 height 90
click at [634, 343] on icon "button" at bounding box center [633, 344] width 13 height 17
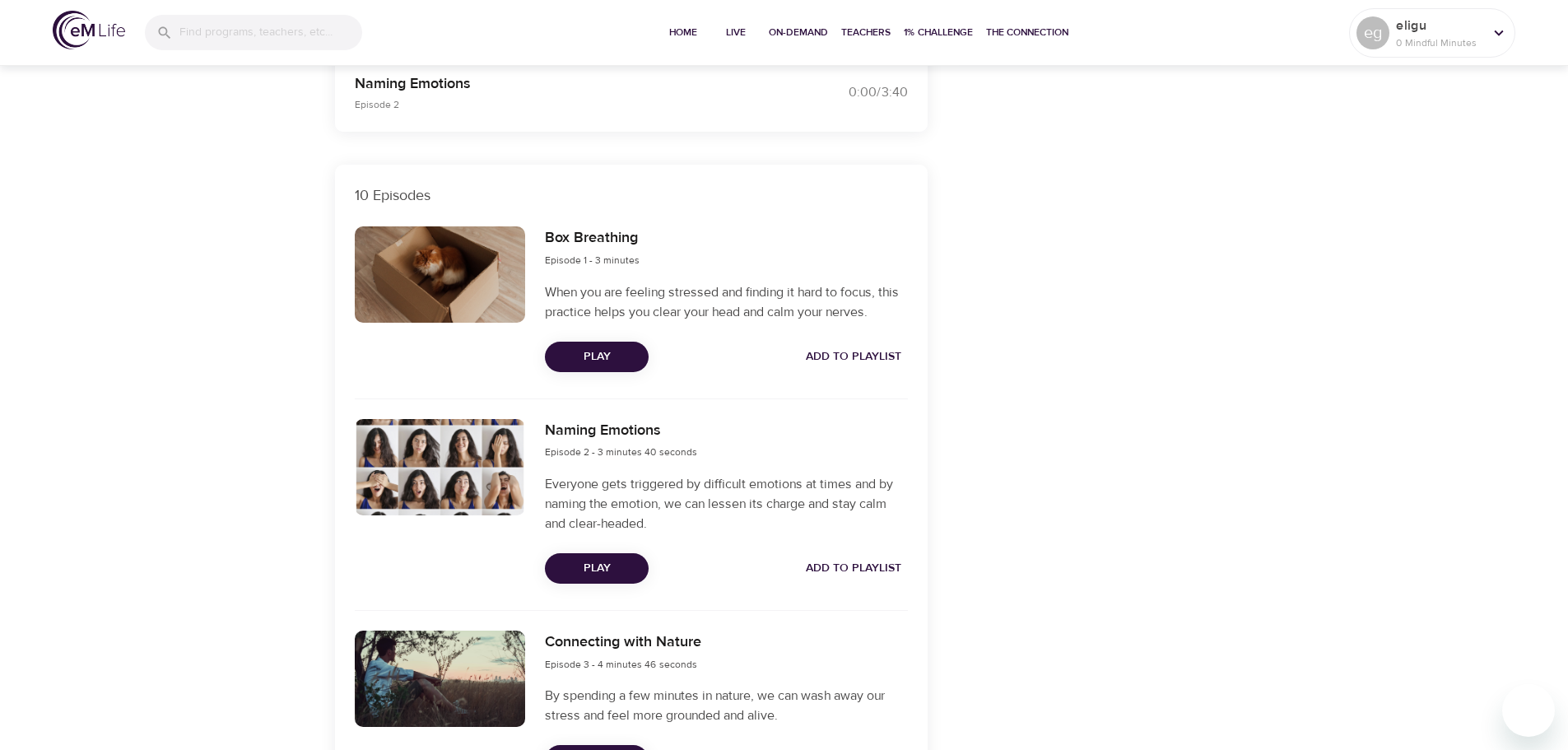
scroll to position [658, 0]
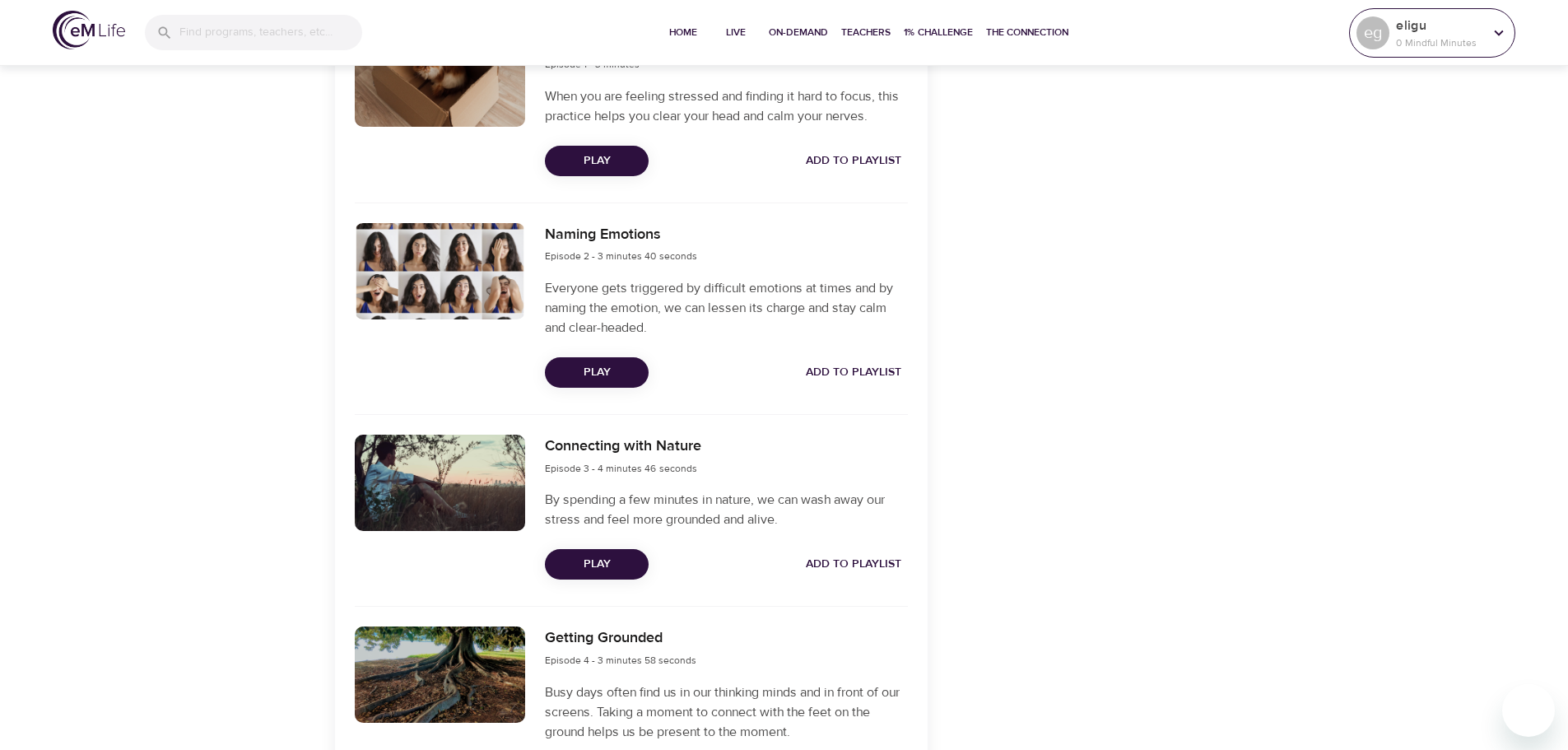
click at [1469, 38] on p "0 Mindful Minutes" at bounding box center [1439, 43] width 88 height 15
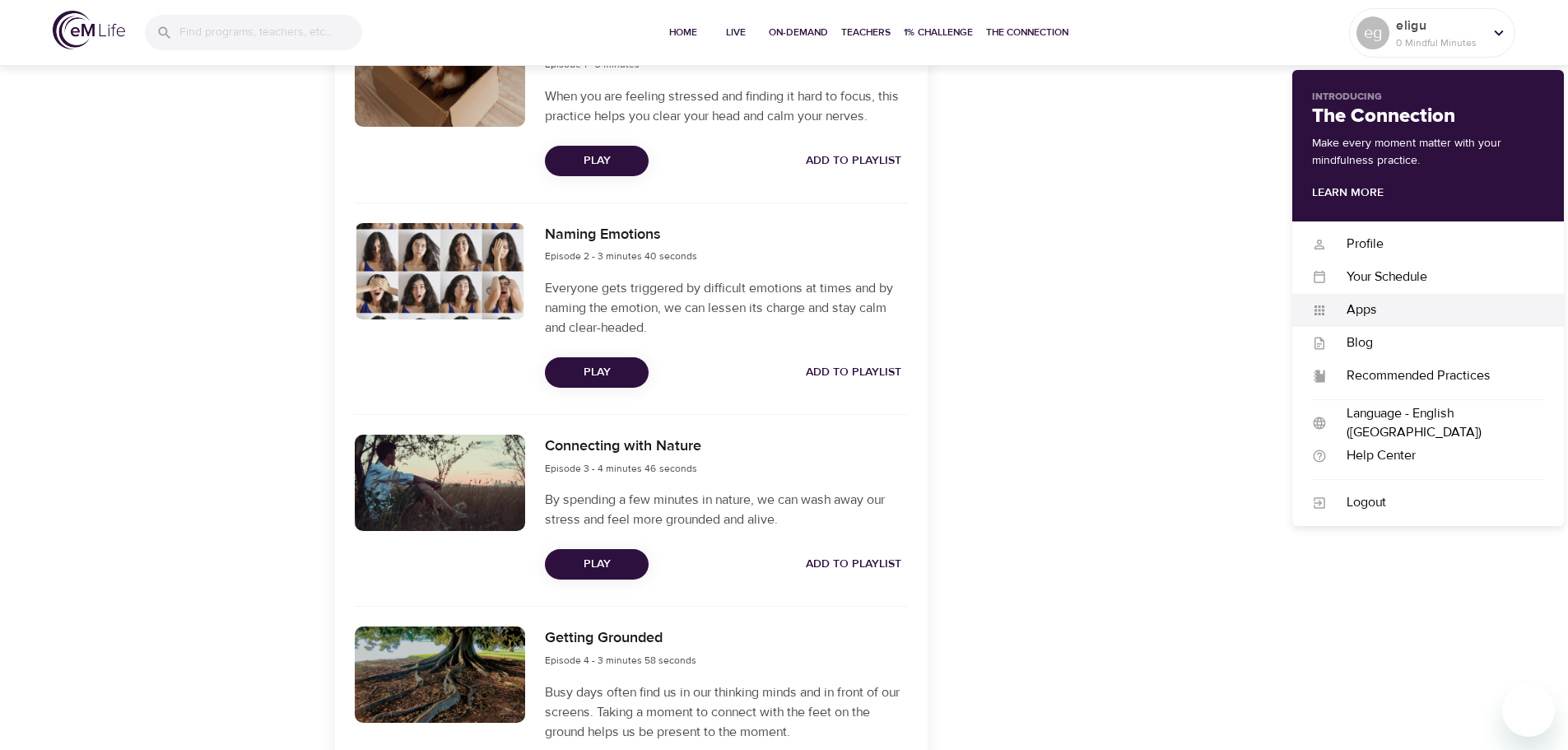
click at [1384, 309] on div "Apps" at bounding box center [1435, 310] width 217 height 19
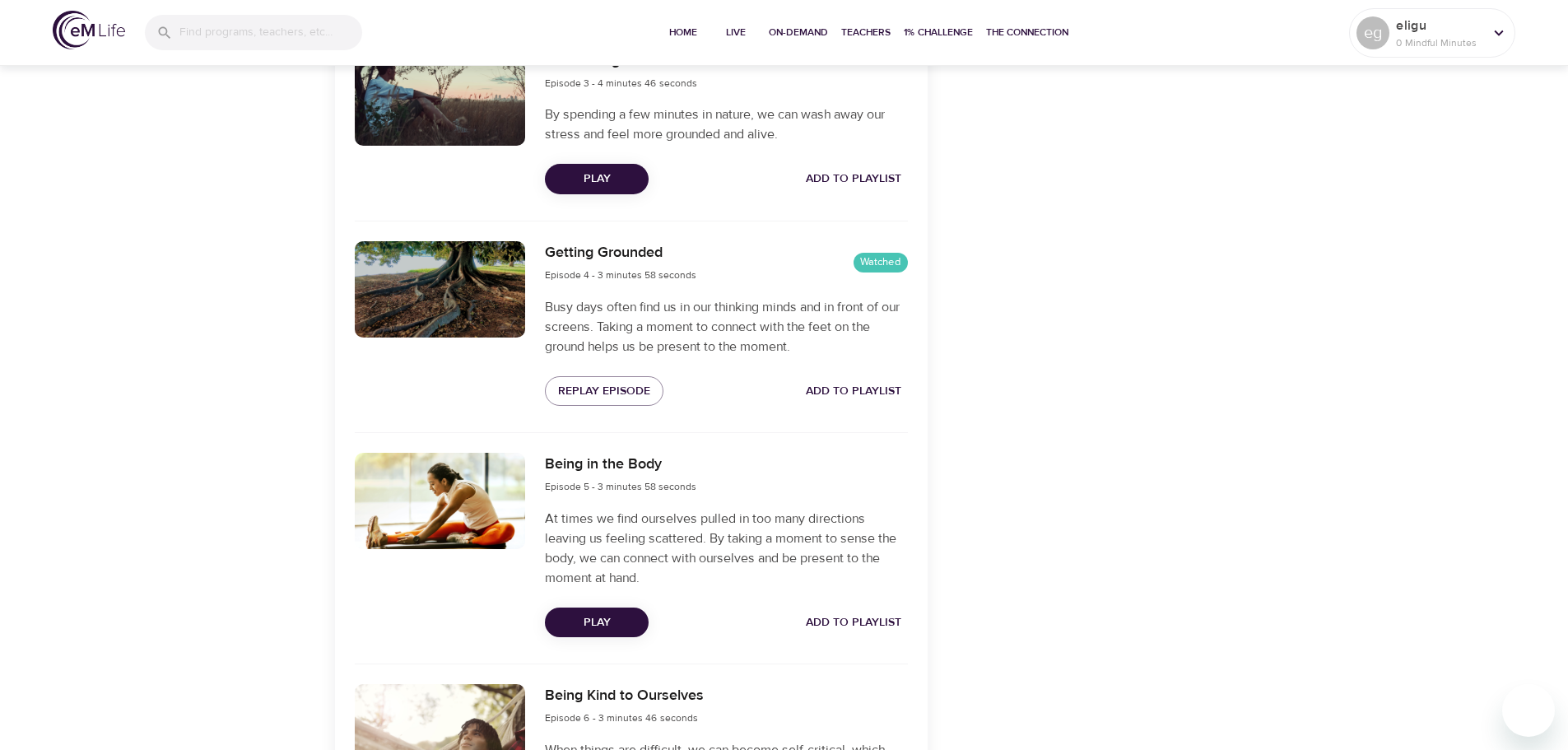
scroll to position [1070, 0]
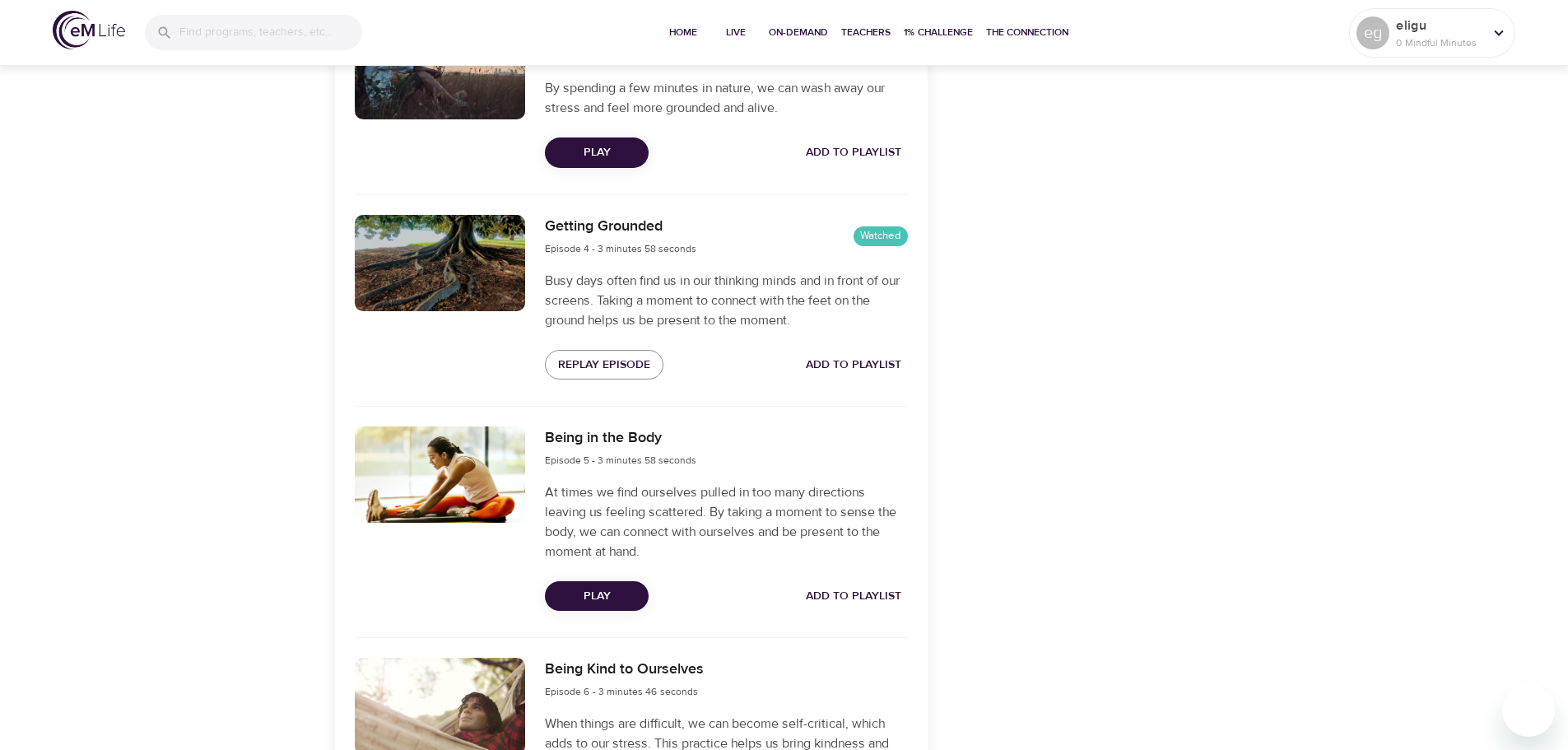
click at [860, 593] on span "Add to Playlist" at bounding box center [854, 596] width 95 height 21
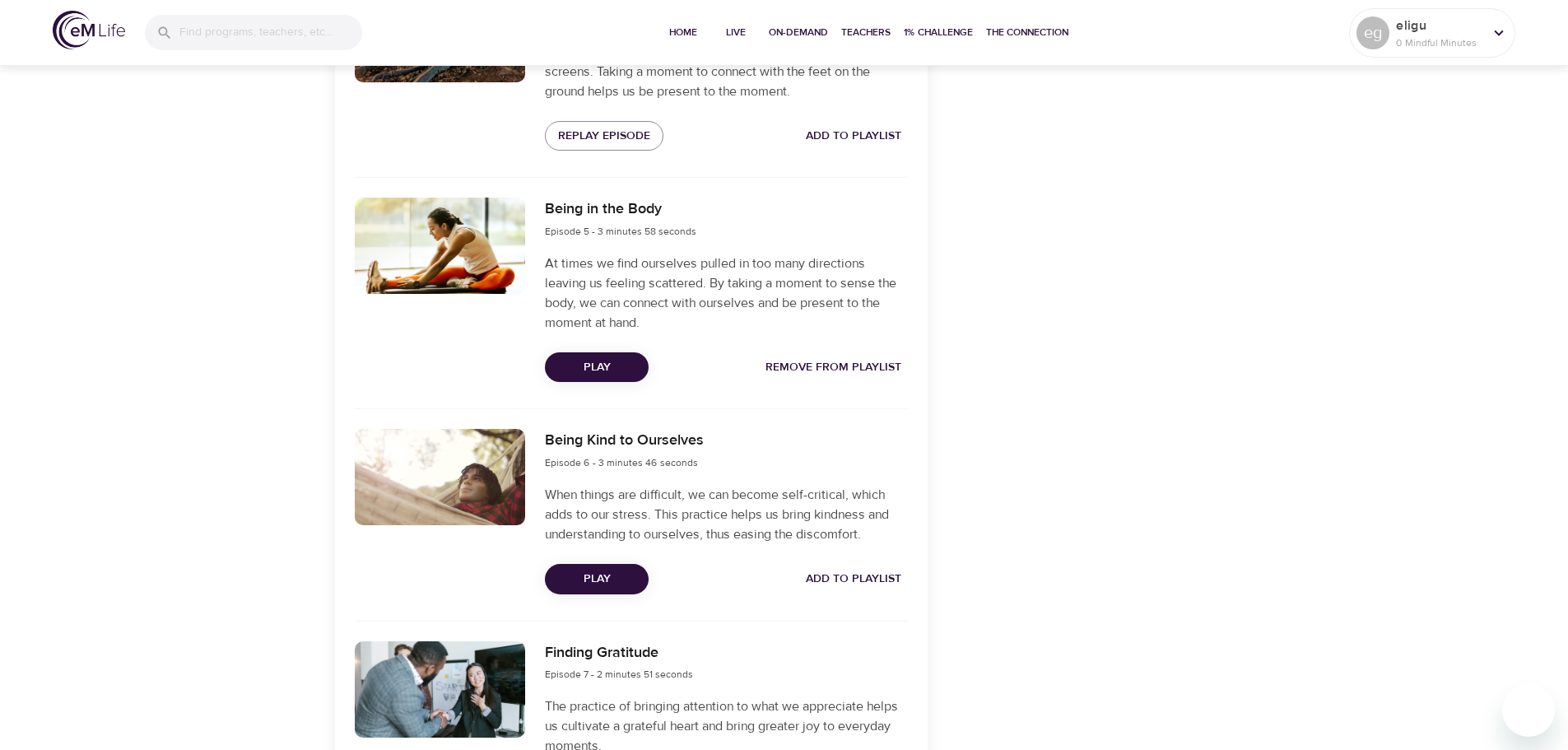
scroll to position [1316, 0]
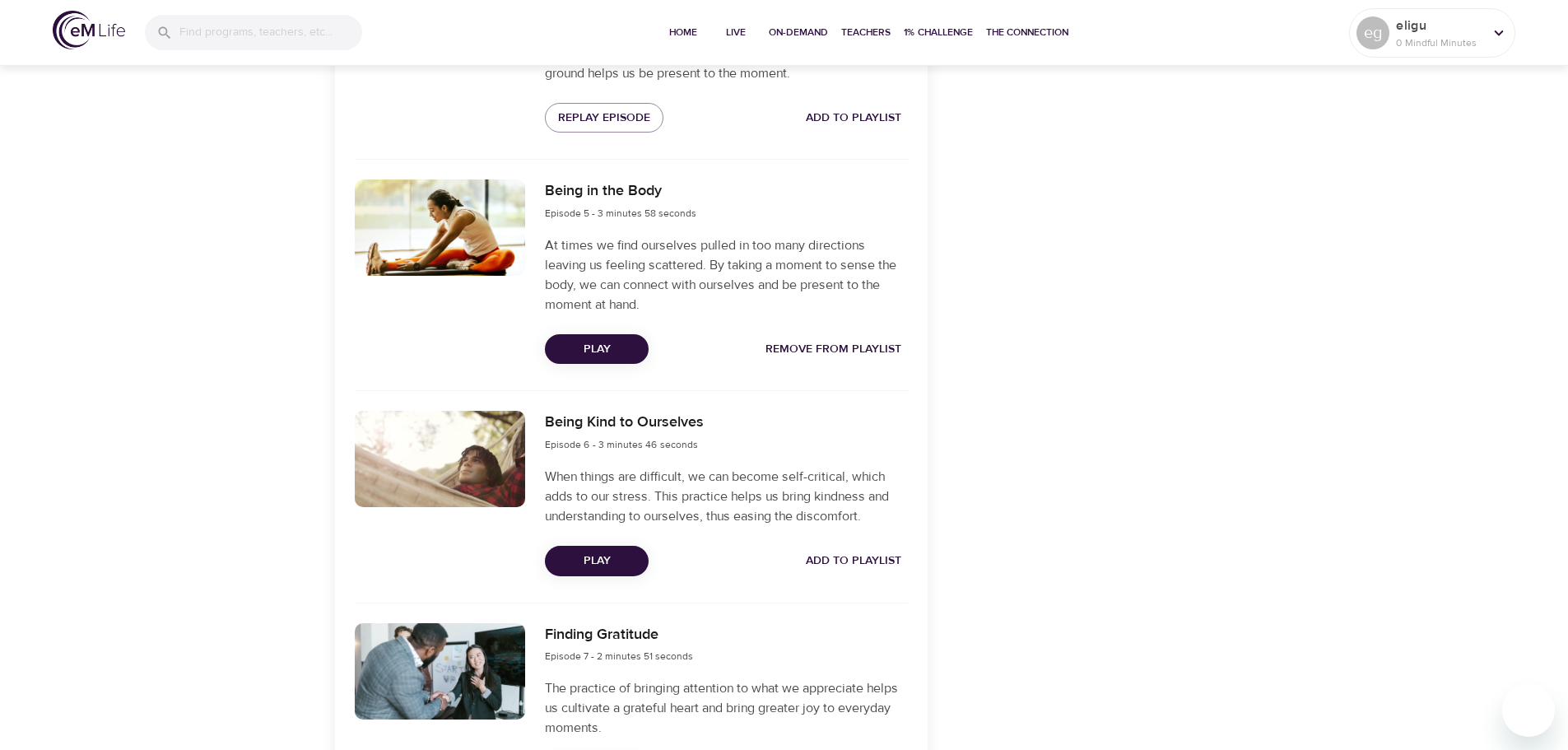
click at [853, 555] on span "Add to Playlist" at bounding box center [854, 561] width 95 height 21
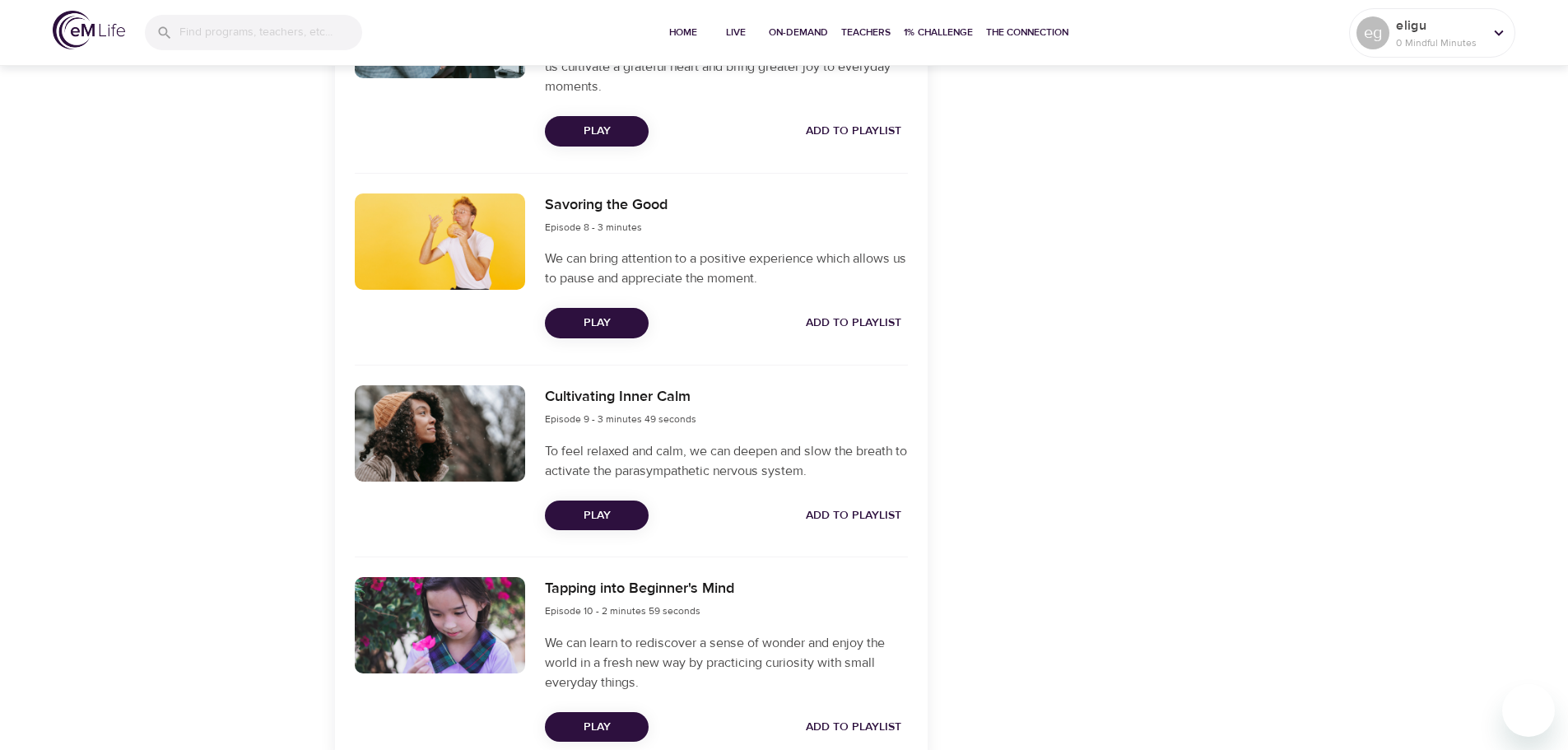
scroll to position [1976, 0]
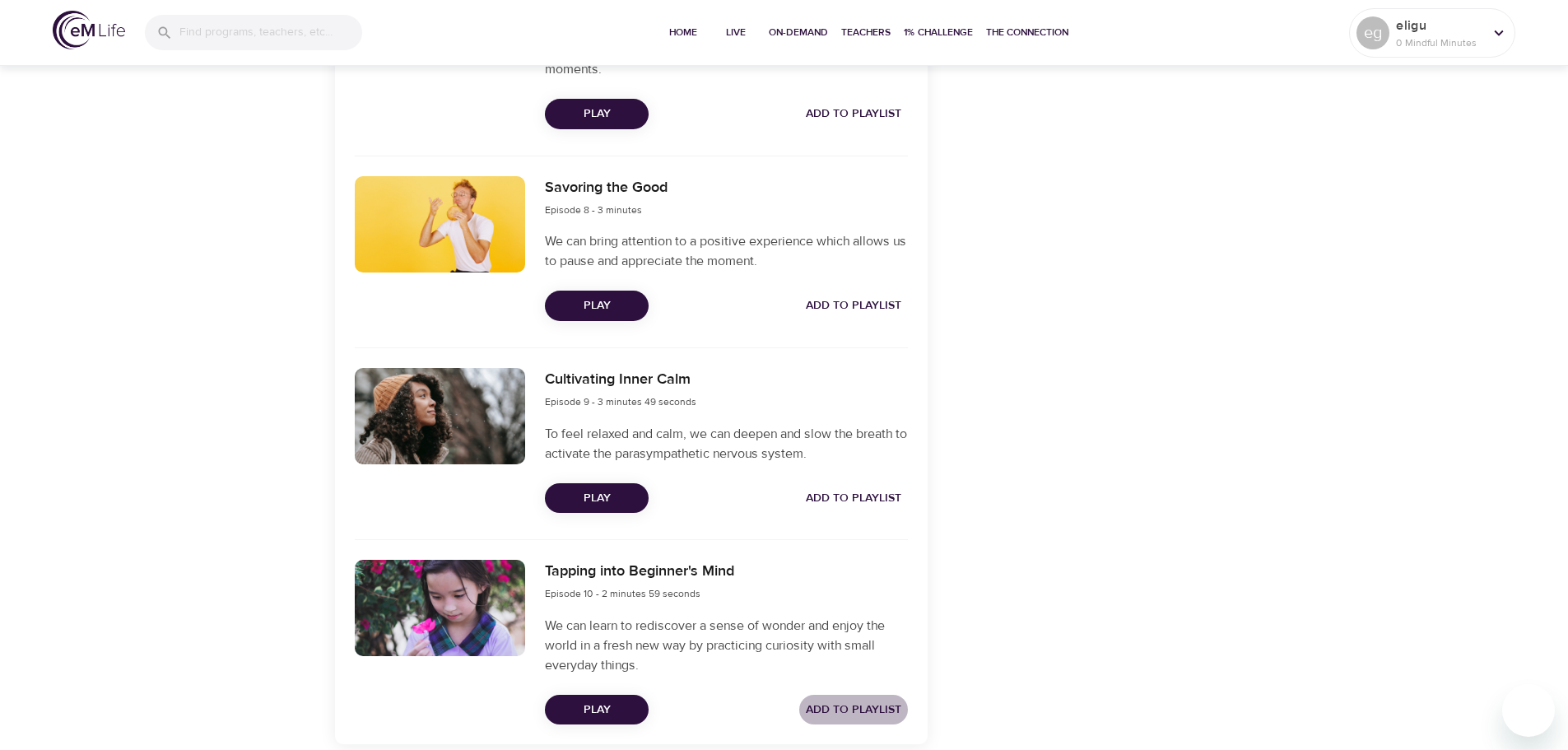
click at [856, 709] on span "Add to Playlist" at bounding box center [854, 710] width 95 height 21
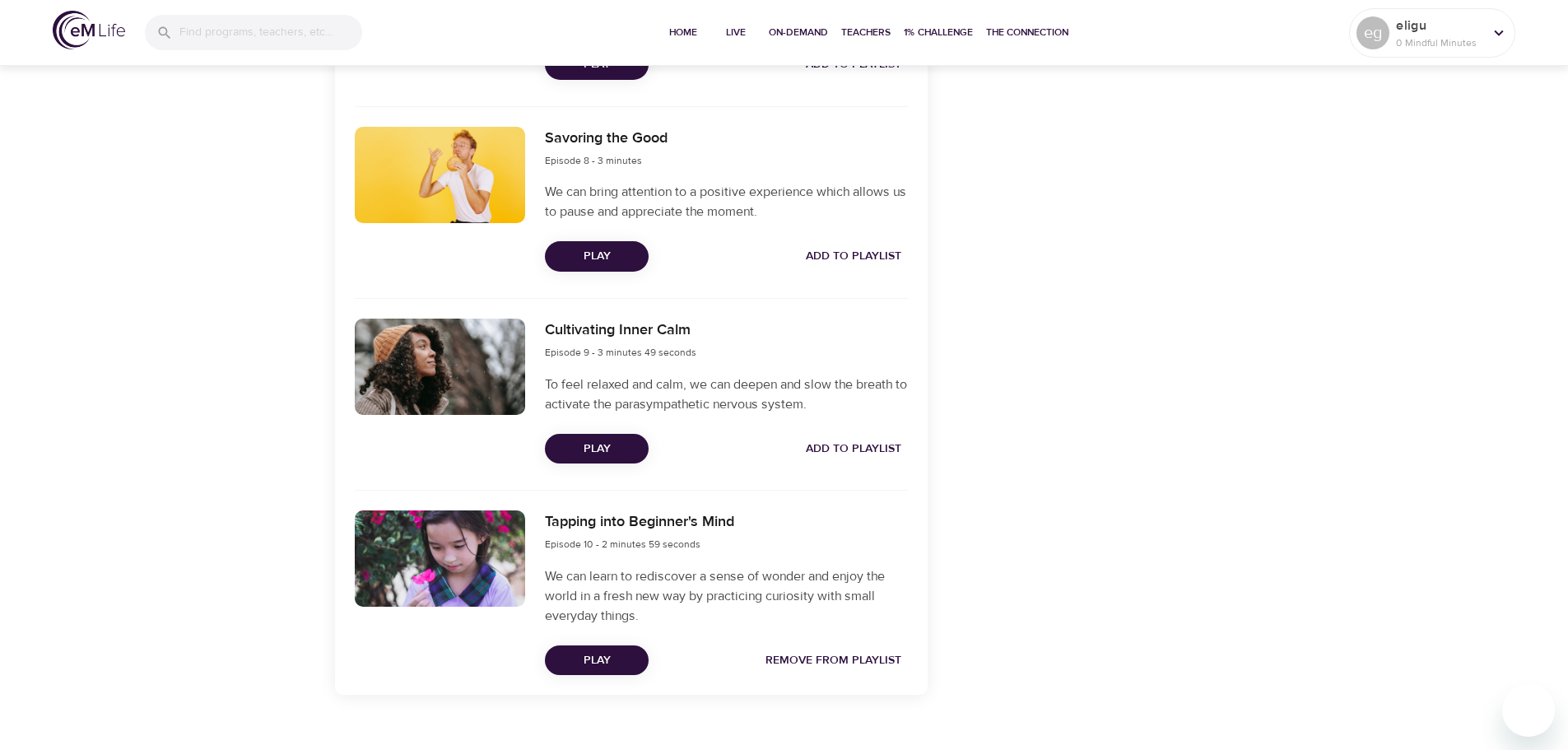
scroll to position [2051, 0]
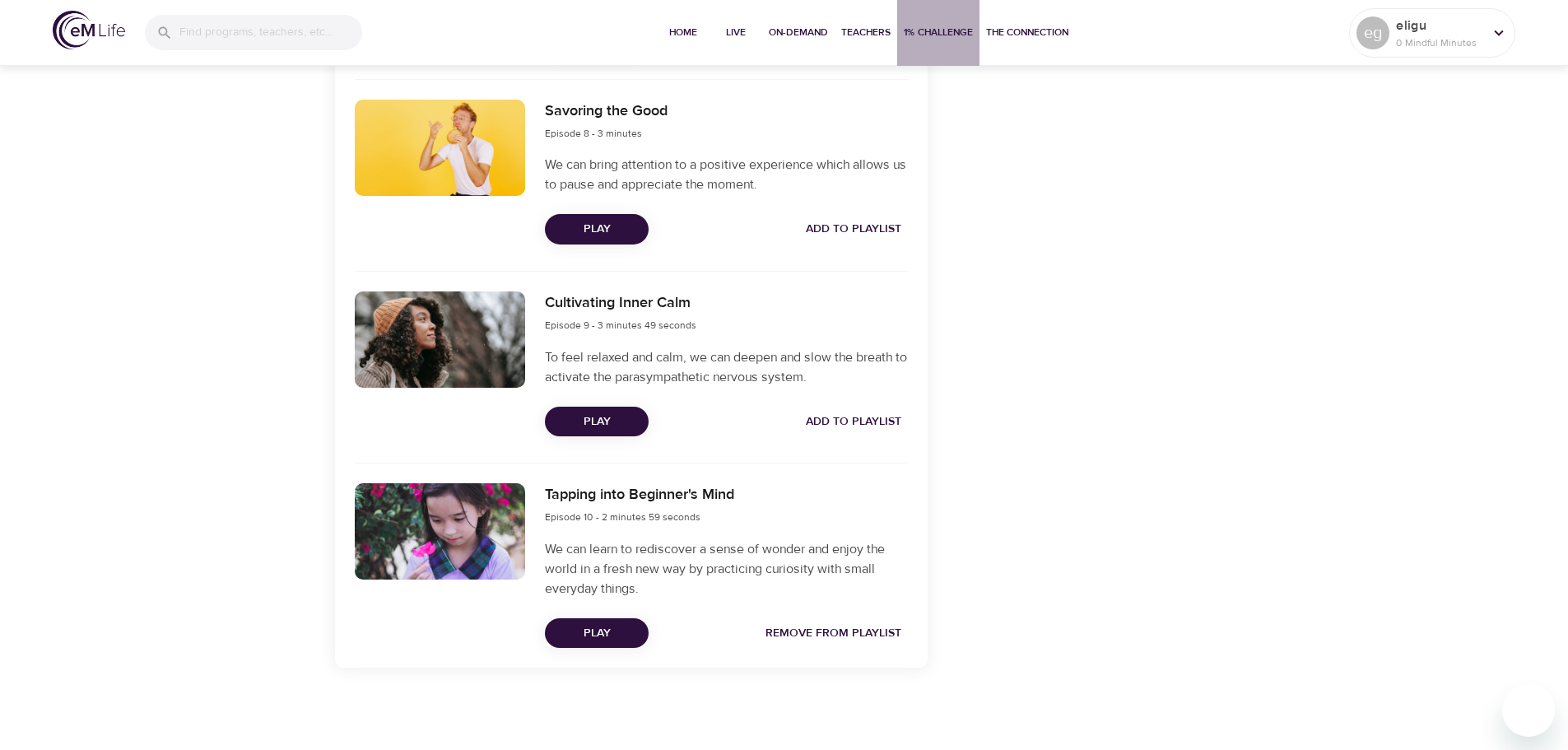
click at [920, 32] on span "1% Challenge" at bounding box center [938, 33] width 69 height 18
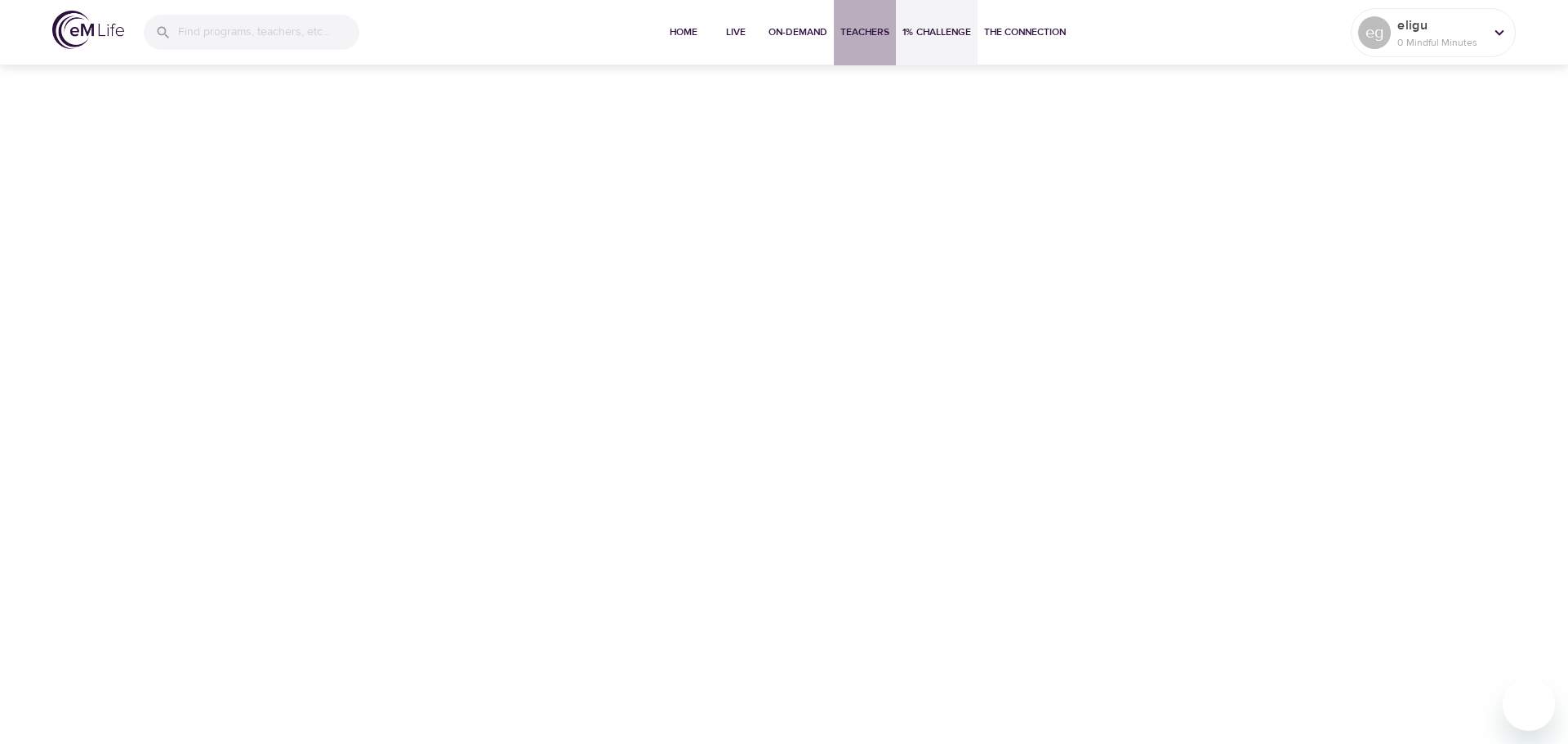
click at [864, 35] on span "Teachers" at bounding box center [864, 32] width 49 height 17
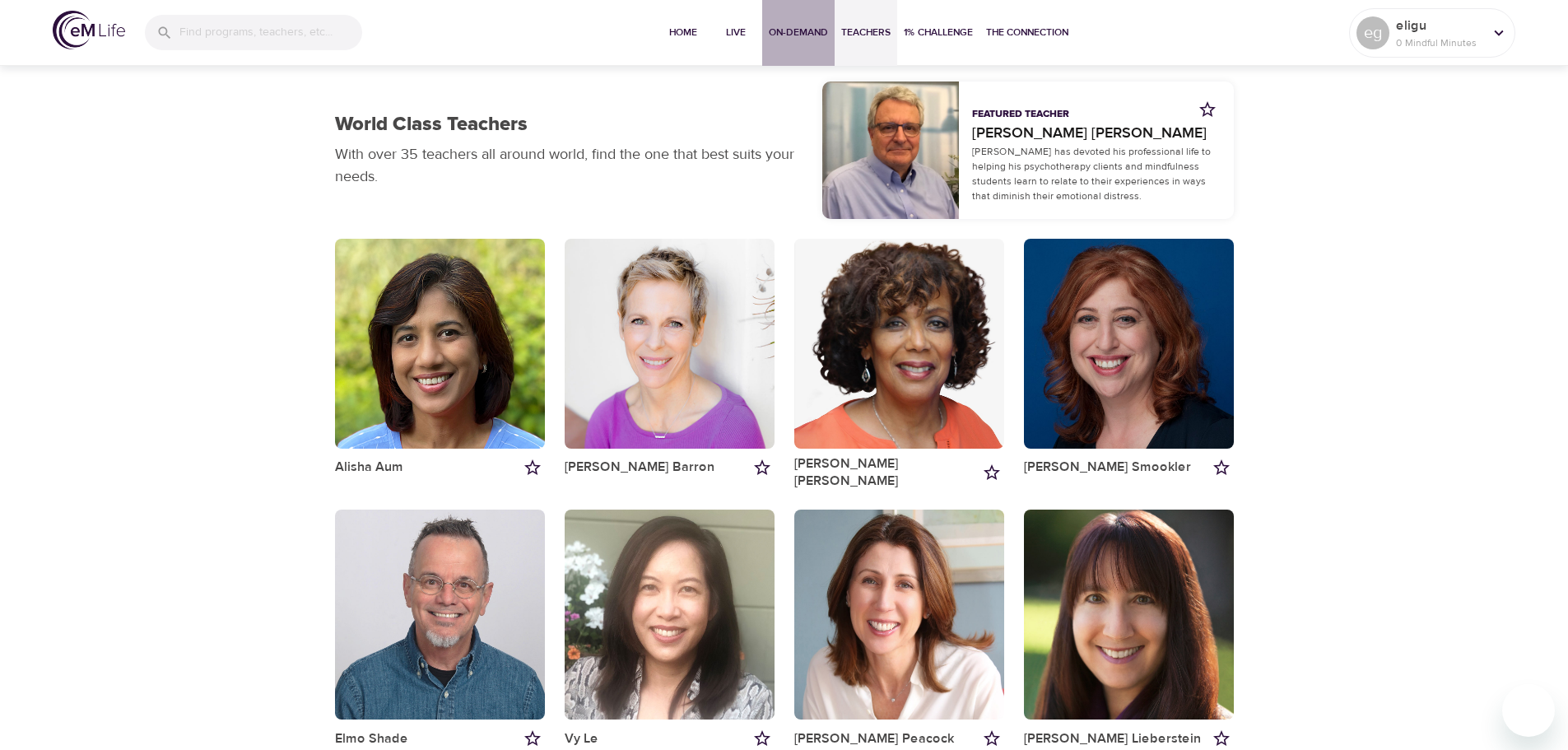
click at [794, 30] on span "On-Demand" at bounding box center [798, 33] width 59 height 18
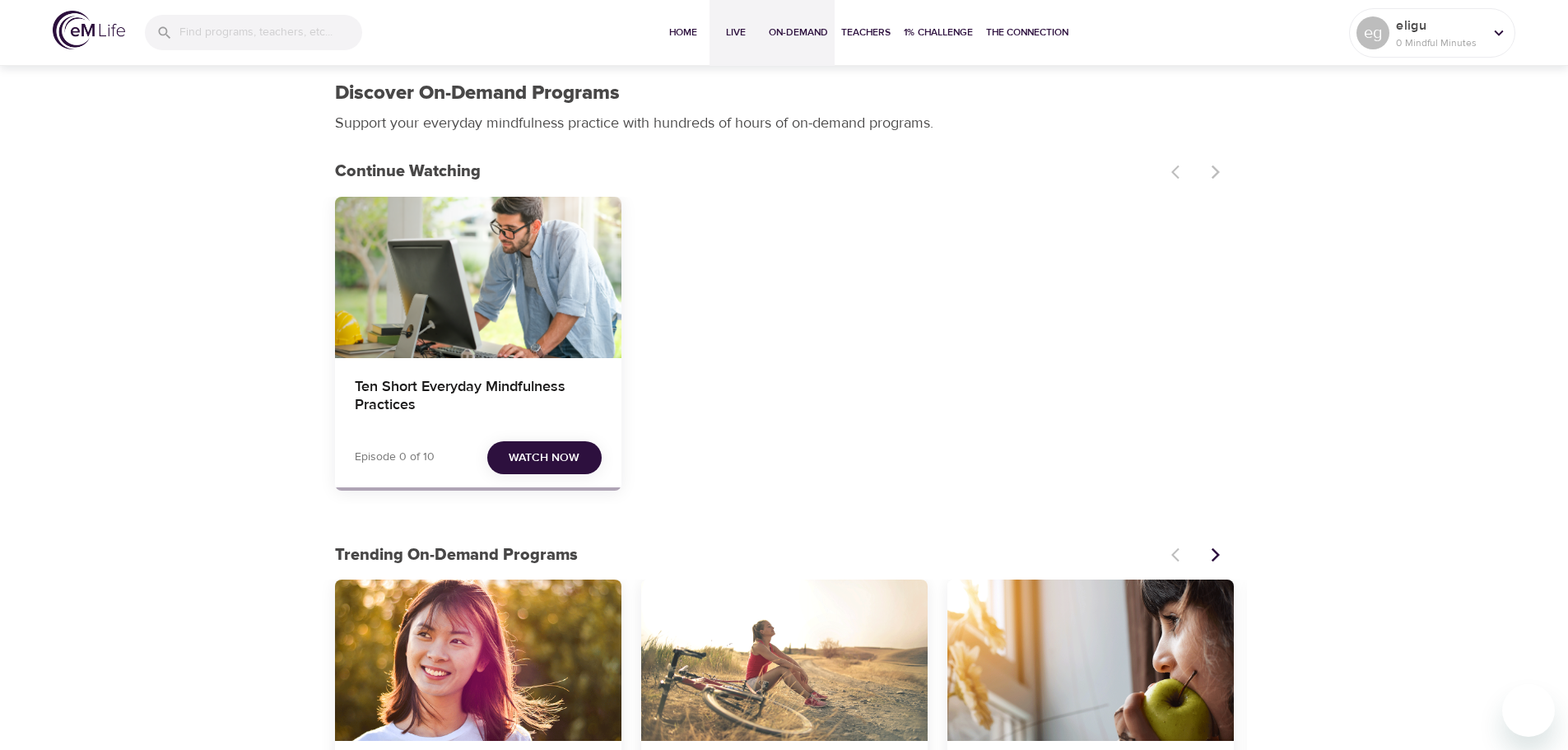
click at [730, 33] on span "Live" at bounding box center [735, 33] width 39 height 18
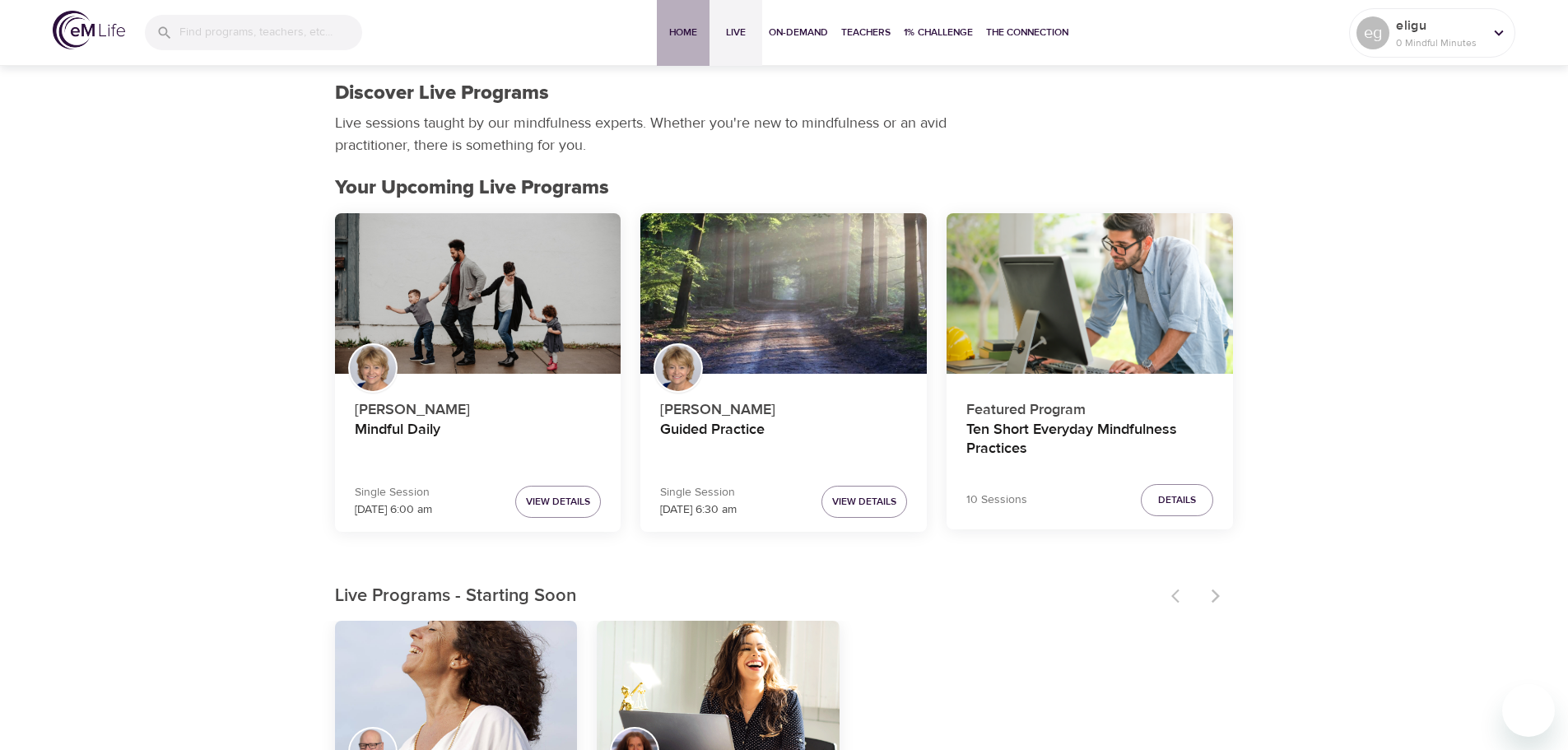
click at [692, 31] on span "Home" at bounding box center [683, 33] width 39 height 18
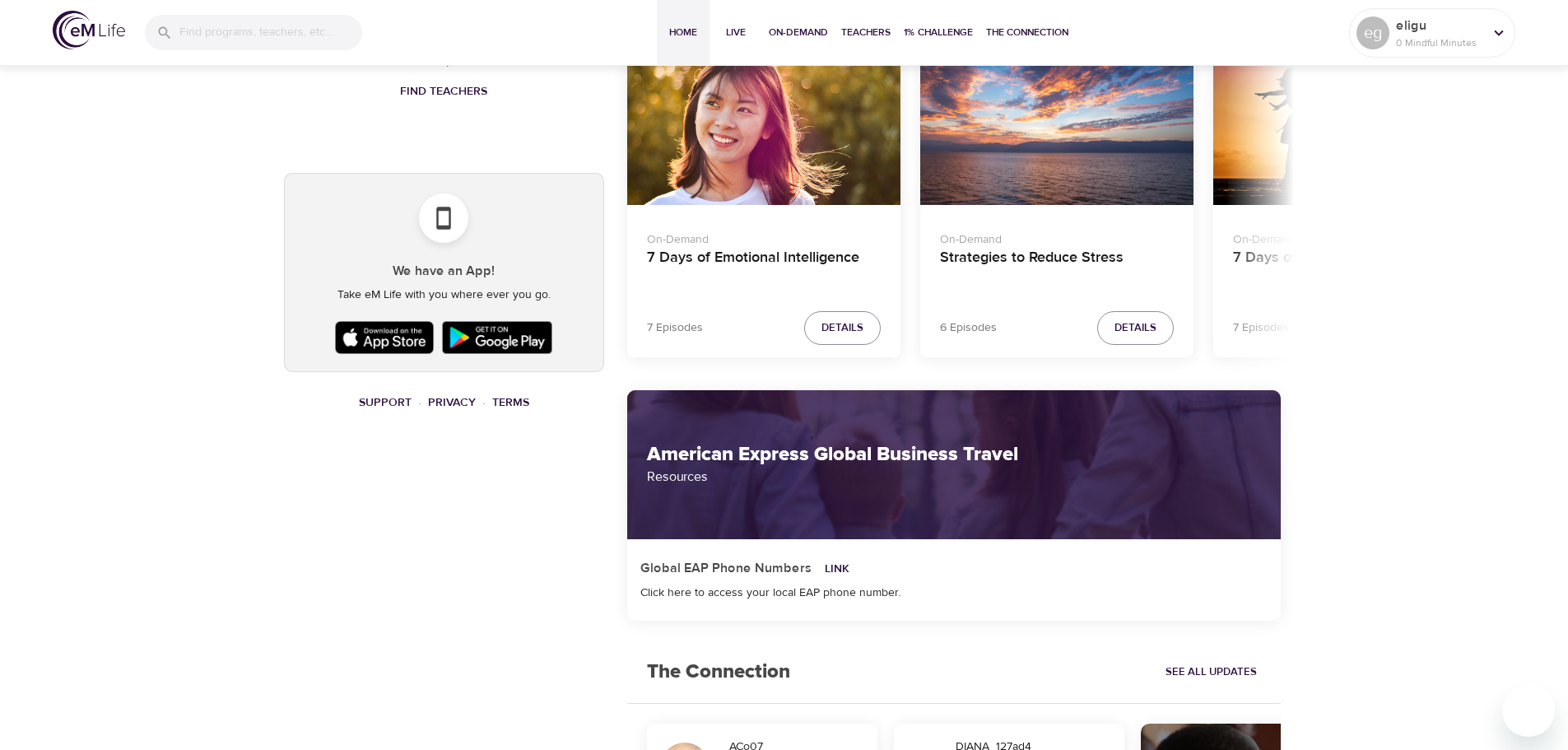
scroll to position [905, 0]
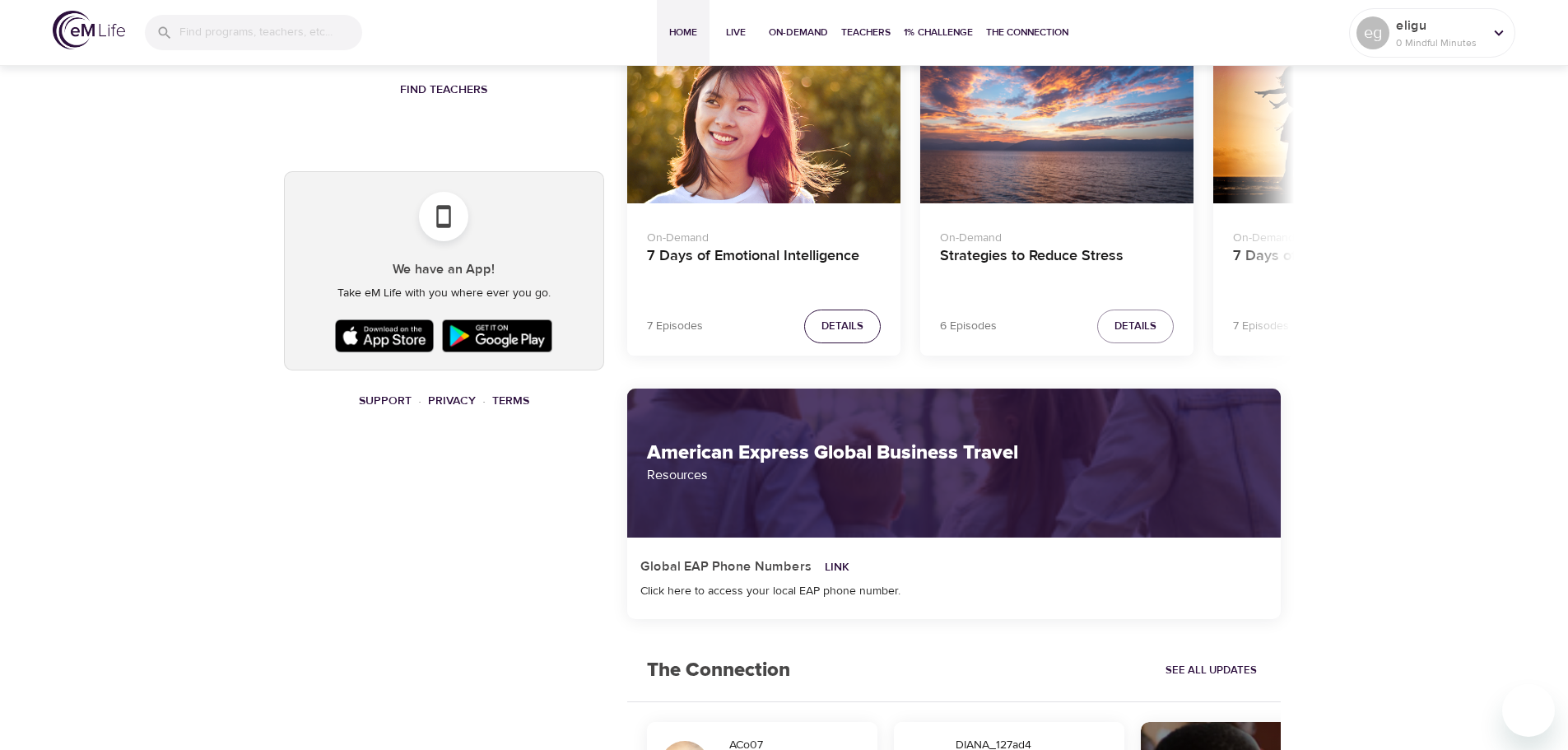
click at [834, 322] on span "Details" at bounding box center [843, 326] width 42 height 19
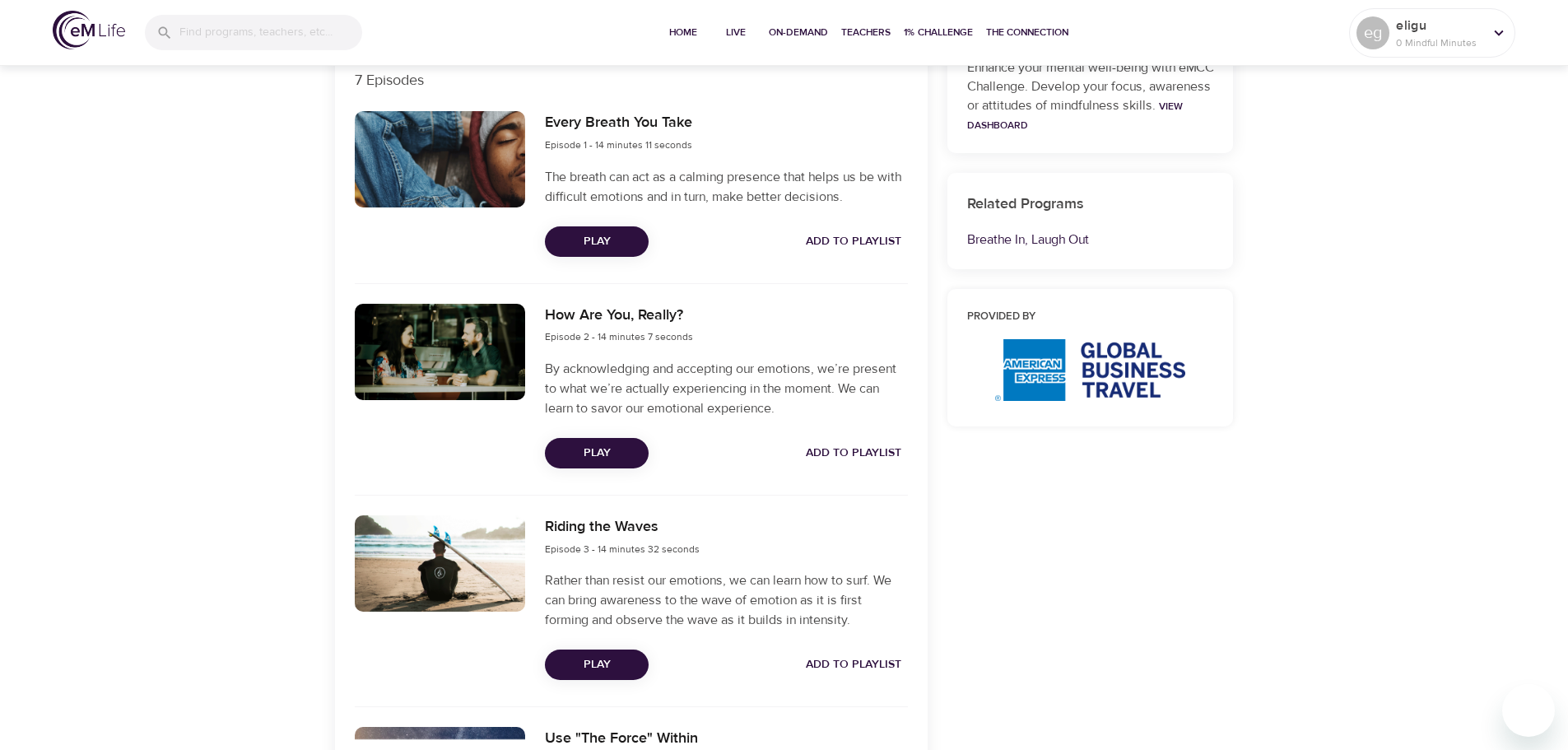
scroll to position [576, 0]
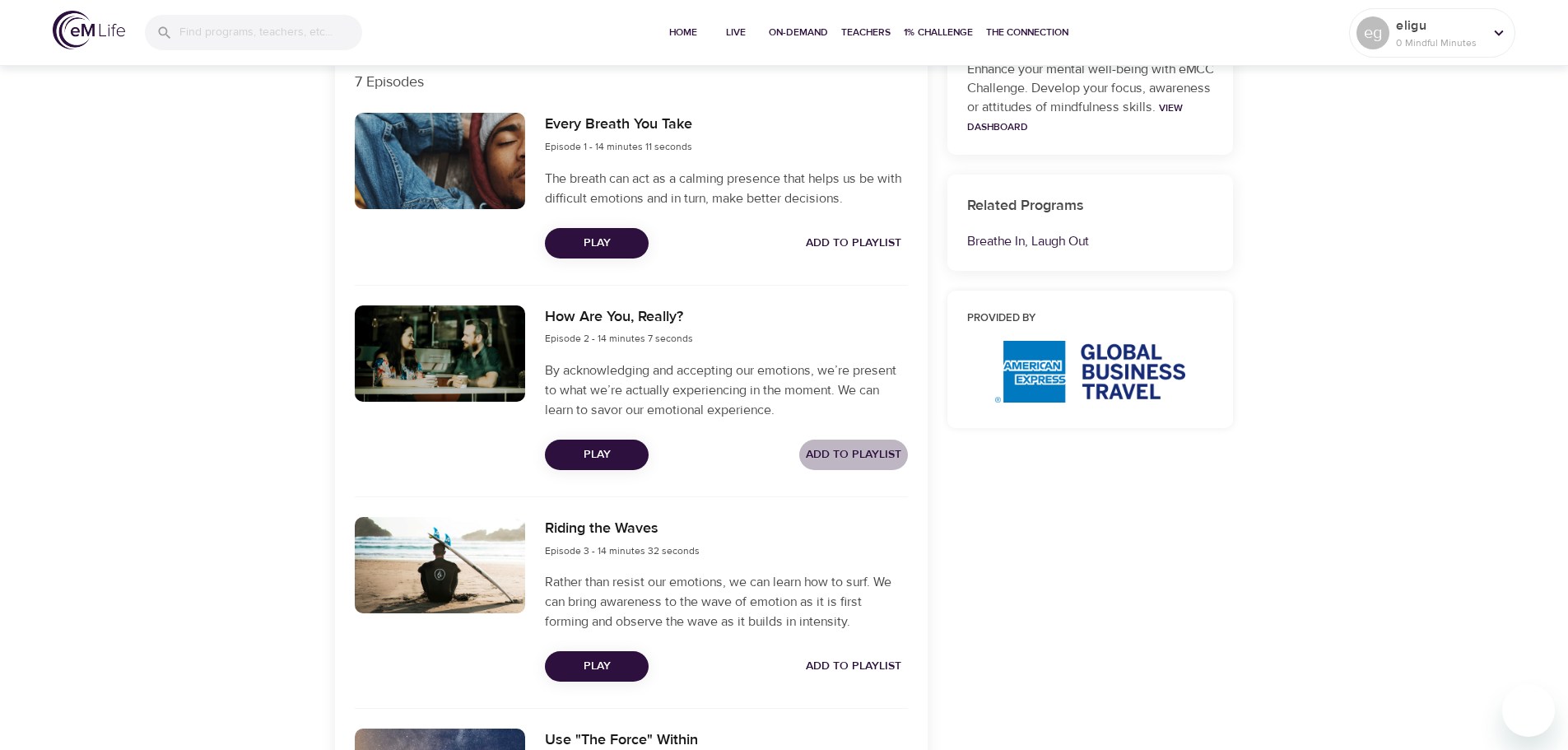
click at [845, 453] on span "Add to Playlist" at bounding box center [854, 455] width 95 height 21
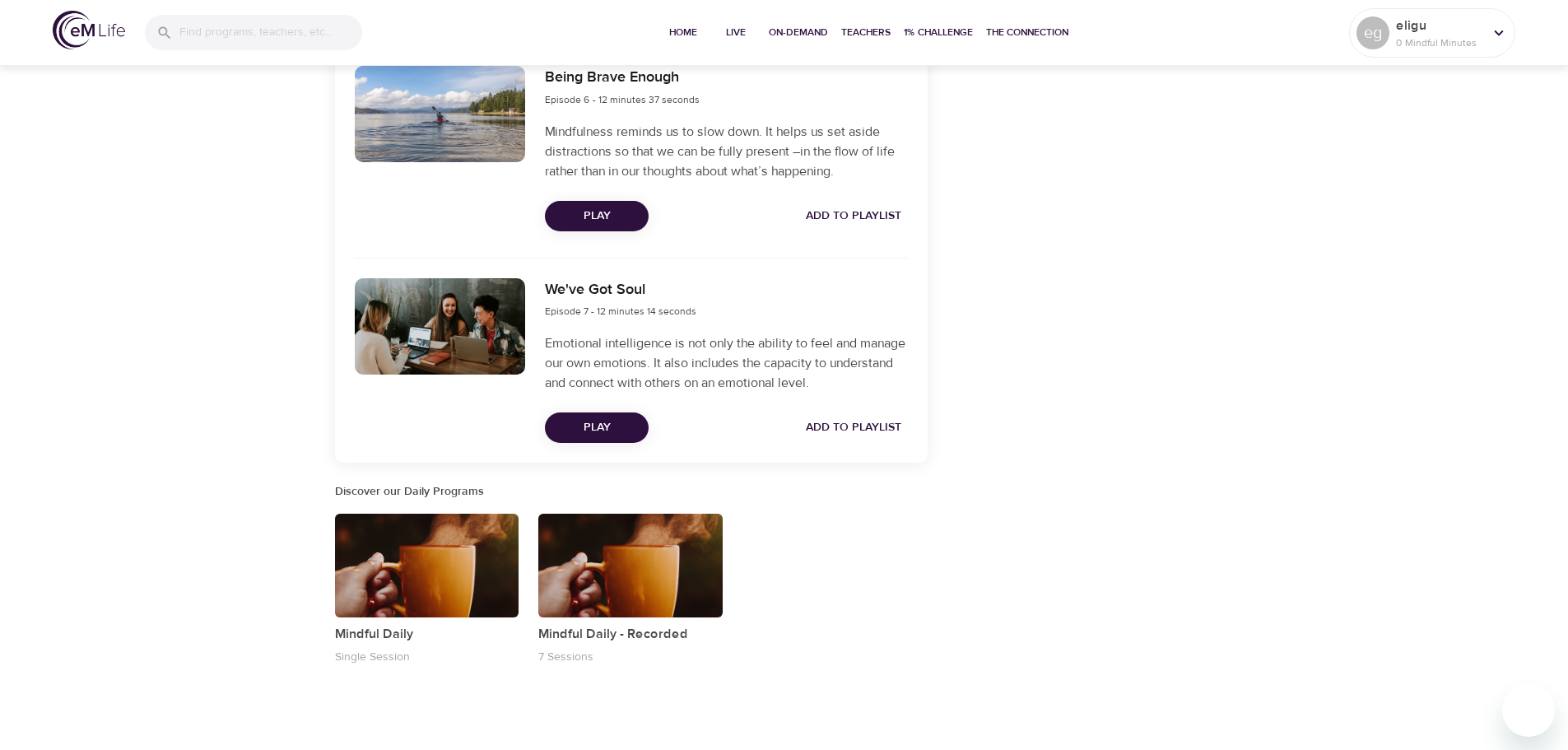
scroll to position [1699, 0]
